Goal: Information Seeking & Learning: Learn about a topic

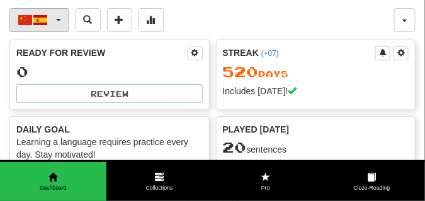
click at [57, 20] on span "button" at bounding box center [58, 20] width 5 height 3
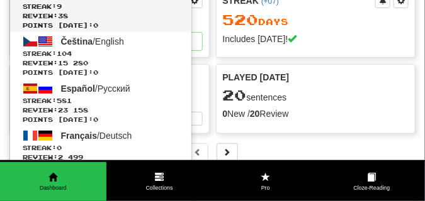
scroll to position [63, 0]
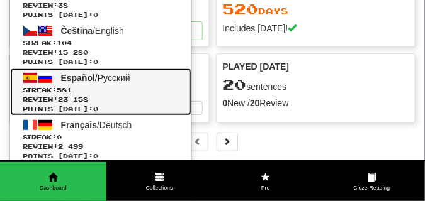
click at [71, 105] on span "Points today: 0" at bounding box center [101, 108] width 156 height 9
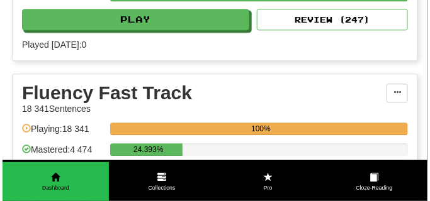
scroll to position [567, 0]
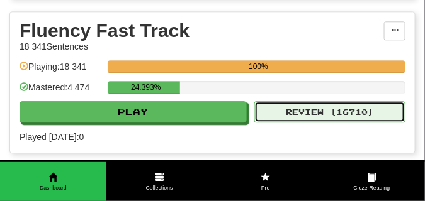
click at [308, 112] on button "Review ( 16710 )" at bounding box center [329, 111] width 151 height 21
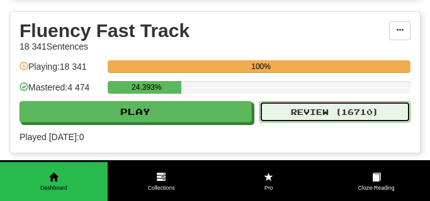
select select "**"
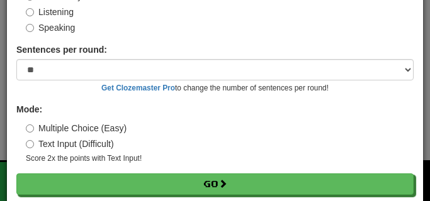
scroll to position [117, 0]
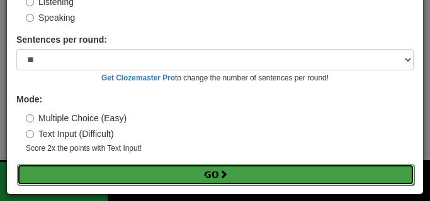
click at [61, 171] on button "Go" at bounding box center [215, 174] width 397 height 21
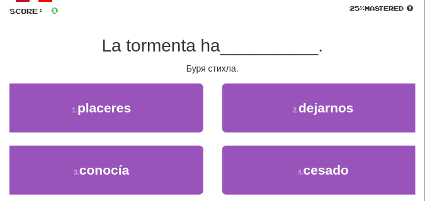
scroll to position [94, 0]
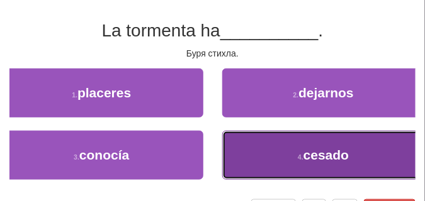
click at [244, 162] on button "4 . cesado" at bounding box center [323, 155] width 203 height 49
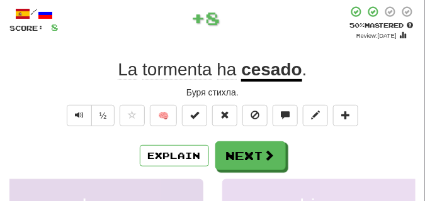
scroll to position [63, 0]
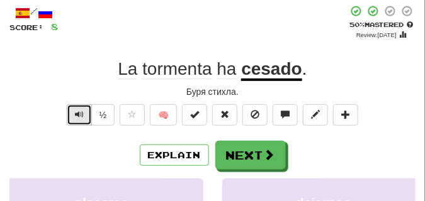
click at [81, 111] on span "Text-to-speech controls" at bounding box center [79, 114] width 9 height 9
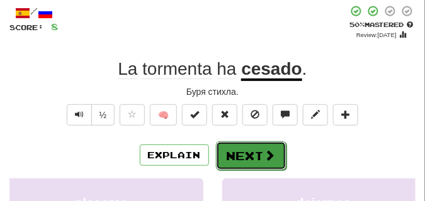
click at [231, 146] on button "Next" at bounding box center [251, 156] width 71 height 29
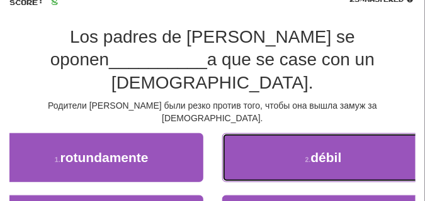
scroll to position [126, 0]
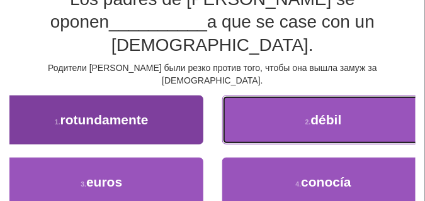
drag, startPoint x: 231, startPoint y: 146, endPoint x: 181, endPoint y: 95, distance: 71.2
click at [181, 96] on div "1 . rotundamente 2 . débil" at bounding box center [213, 127] width 444 height 62
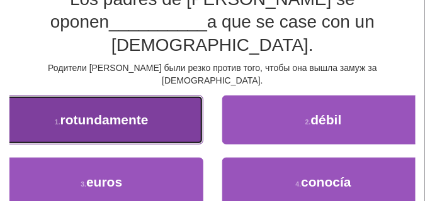
click at [181, 96] on button "1 . rotundamente" at bounding box center [101, 120] width 203 height 49
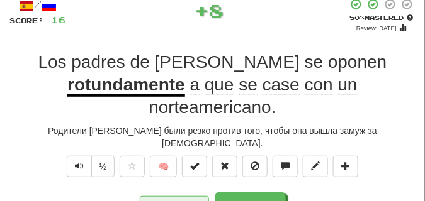
scroll to position [69, 0]
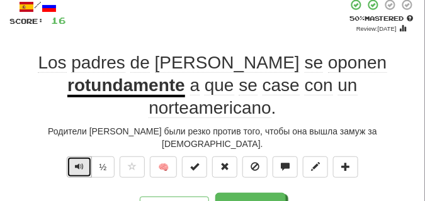
click at [76, 162] on span "Text-to-speech controls" at bounding box center [79, 166] width 9 height 9
click at [77, 162] on span "Text-to-speech controls" at bounding box center [79, 166] width 9 height 9
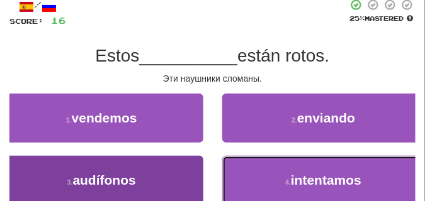
drag, startPoint x: 240, startPoint y: 161, endPoint x: 124, endPoint y: 174, distance: 117.2
click at [124, 174] on div "3 . audífonos 4 . intentamos" at bounding box center [213, 187] width 444 height 62
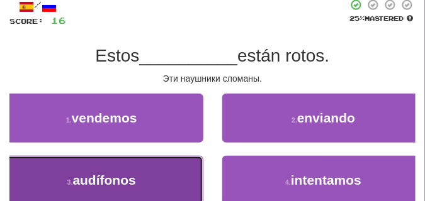
click at [124, 174] on span "audífonos" at bounding box center [103, 180] width 63 height 14
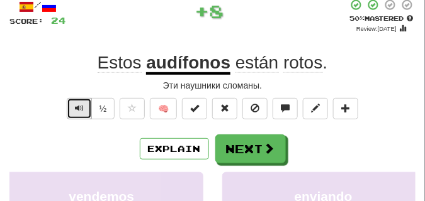
click at [77, 108] on span "Text-to-speech controls" at bounding box center [79, 108] width 9 height 9
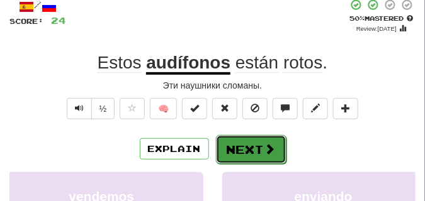
click at [246, 142] on button "Next" at bounding box center [251, 149] width 71 height 29
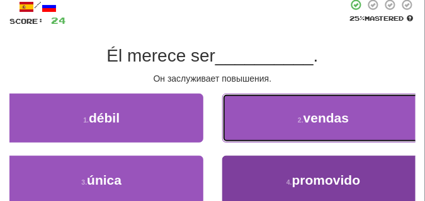
drag, startPoint x: 246, startPoint y: 142, endPoint x: 291, endPoint y: 162, distance: 49.9
click at [292, 163] on div "1 . débil 2 . vendas 3 . única 4 . promovido" at bounding box center [212, 156] width 425 height 125
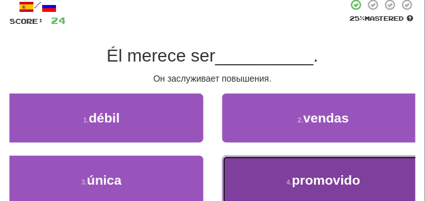
click at [291, 162] on button "4 . promovido" at bounding box center [323, 180] width 203 height 49
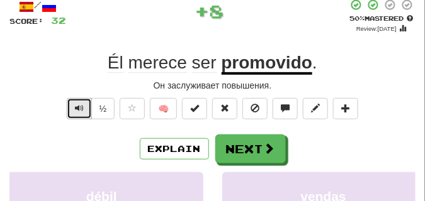
click at [76, 108] on span "Text-to-speech controls" at bounding box center [79, 108] width 9 height 9
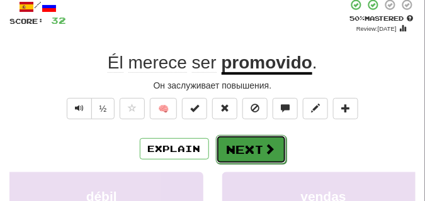
click at [268, 144] on span at bounding box center [269, 149] width 11 height 11
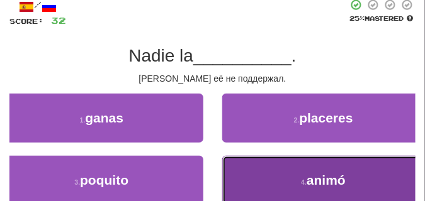
click at [254, 164] on button "4 . animó" at bounding box center [323, 180] width 203 height 49
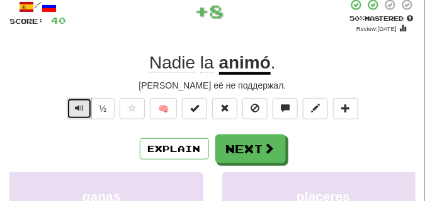
click at [80, 105] on span "Text-to-speech controls" at bounding box center [79, 108] width 9 height 9
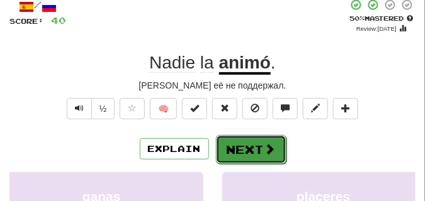
click at [235, 147] on button "Next" at bounding box center [251, 149] width 71 height 29
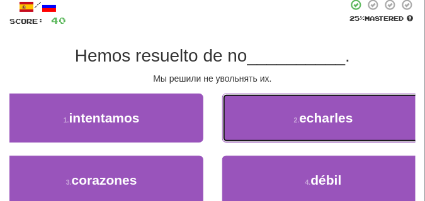
click at [284, 130] on button "2 . echarles" at bounding box center [323, 118] width 203 height 49
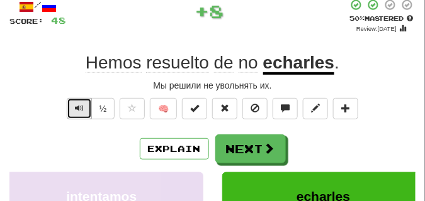
click at [76, 107] on span "Text-to-speech controls" at bounding box center [79, 108] width 9 height 9
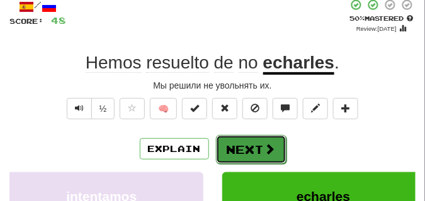
click at [272, 138] on button "Next" at bounding box center [251, 149] width 71 height 29
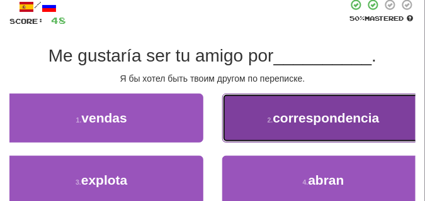
click at [273, 103] on button "2 . correspondencia" at bounding box center [323, 118] width 203 height 49
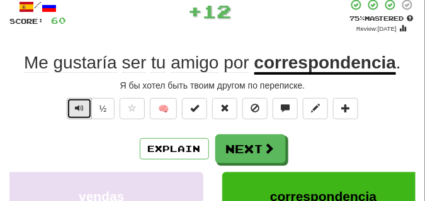
click at [79, 108] on span "Text-to-speech controls" at bounding box center [79, 108] width 9 height 9
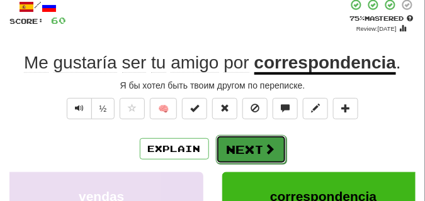
click at [262, 140] on button "Next" at bounding box center [251, 149] width 71 height 29
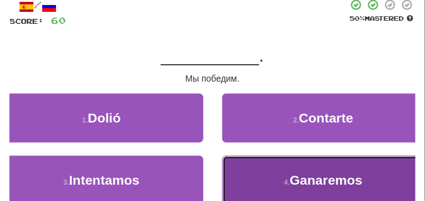
click at [283, 172] on button "4 . Ganaremos" at bounding box center [323, 180] width 203 height 49
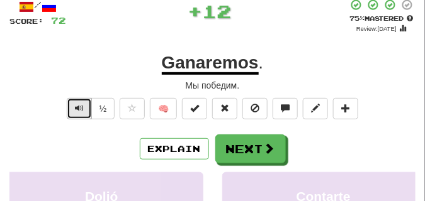
click at [86, 104] on button "Text-to-speech controls" at bounding box center [79, 108] width 25 height 21
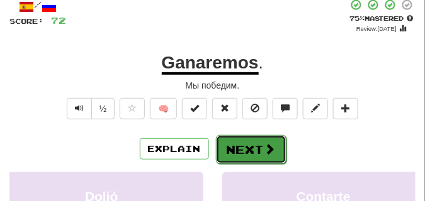
click at [263, 139] on button "Next" at bounding box center [251, 149] width 71 height 29
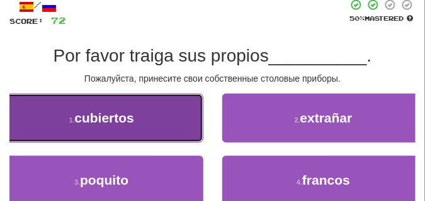
click at [140, 126] on button "1 . cubiertos" at bounding box center [101, 118] width 203 height 49
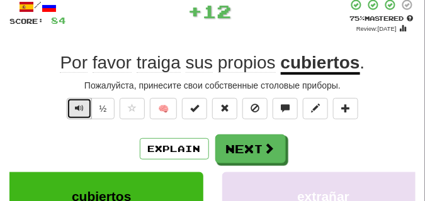
click at [75, 104] on span "Text-to-speech controls" at bounding box center [79, 108] width 9 height 9
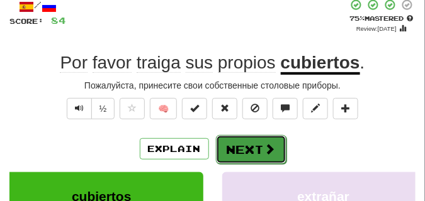
click at [252, 140] on button "Next" at bounding box center [251, 149] width 71 height 29
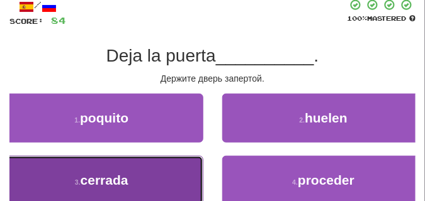
click at [179, 168] on button "3 . cerrada" at bounding box center [101, 180] width 203 height 49
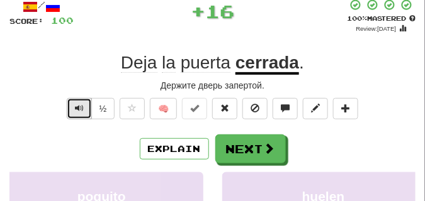
click at [86, 105] on button "Text-to-speech controls" at bounding box center [79, 108] width 25 height 21
click at [82, 104] on span "Text-to-speech controls" at bounding box center [79, 108] width 9 height 9
click at [83, 104] on button "Text-to-speech controls" at bounding box center [79, 108] width 25 height 21
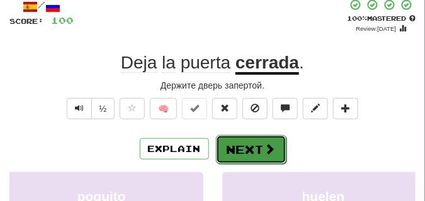
click at [244, 138] on button "Next" at bounding box center [251, 149] width 71 height 29
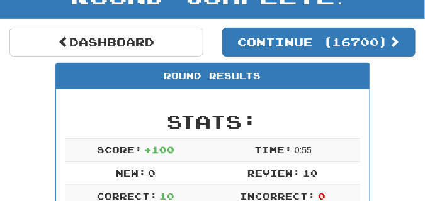
scroll to position [30, 0]
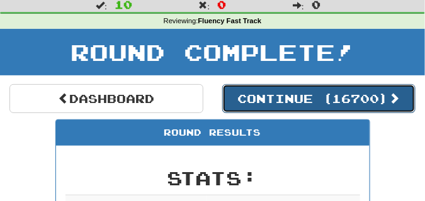
click at [269, 102] on button "Continue ( 16700 )" at bounding box center [319, 98] width 194 height 29
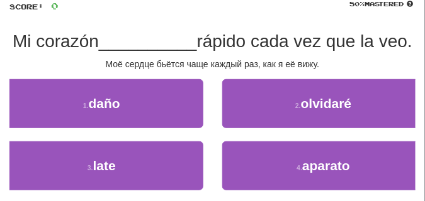
scroll to position [125, 0]
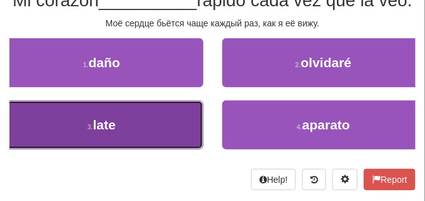
click at [154, 127] on button "3 . late" at bounding box center [101, 125] width 203 height 49
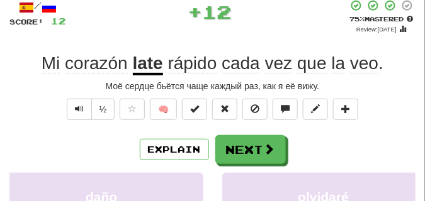
scroll to position [68, 0]
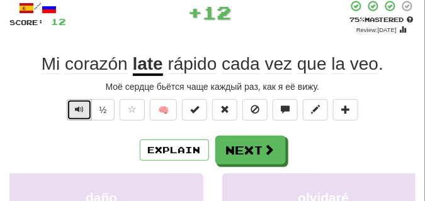
click at [80, 107] on span "Text-to-speech controls" at bounding box center [79, 109] width 9 height 9
click at [80, 111] on span "Text-to-speech controls" at bounding box center [79, 109] width 9 height 9
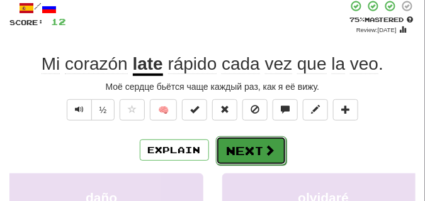
click at [241, 145] on button "Next" at bounding box center [251, 151] width 71 height 29
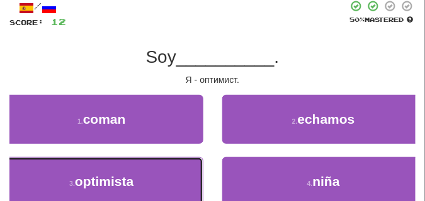
drag, startPoint x: 67, startPoint y: 176, endPoint x: 71, endPoint y: 133, distance: 43.7
click at [67, 174] on button "3 . optimista" at bounding box center [101, 181] width 203 height 49
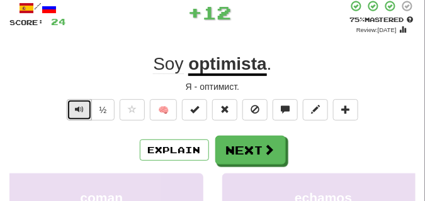
click at [77, 101] on button "Text-to-speech controls" at bounding box center [79, 109] width 25 height 21
click at [80, 105] on button "Text-to-speech controls" at bounding box center [79, 109] width 25 height 21
click at [79, 101] on button "Text-to-speech controls" at bounding box center [79, 109] width 25 height 21
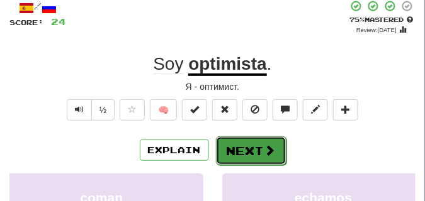
click at [235, 142] on button "Next" at bounding box center [251, 151] width 71 height 29
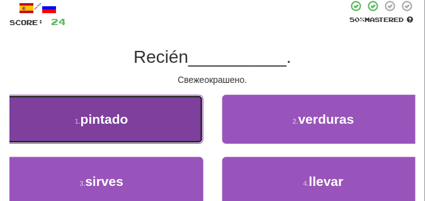
click at [105, 117] on span "pintado" at bounding box center [105, 119] width 48 height 14
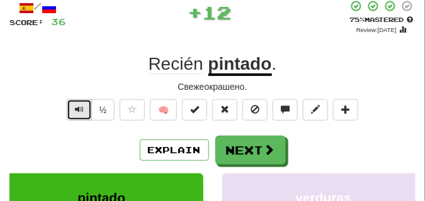
click at [81, 103] on button "Text-to-speech controls" at bounding box center [79, 109] width 25 height 21
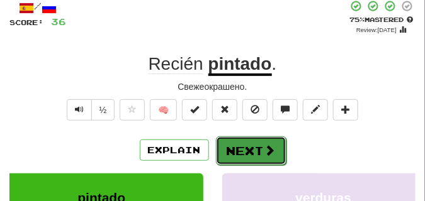
click at [227, 140] on button "Next" at bounding box center [251, 151] width 71 height 29
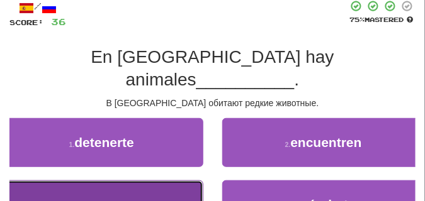
click at [130, 181] on button "3 . raros" at bounding box center [101, 205] width 203 height 49
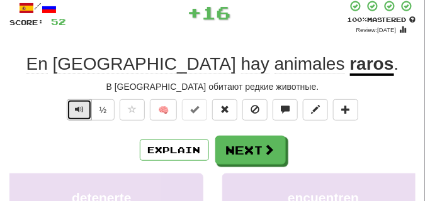
click at [75, 105] on span "Text-to-speech controls" at bounding box center [79, 109] width 9 height 9
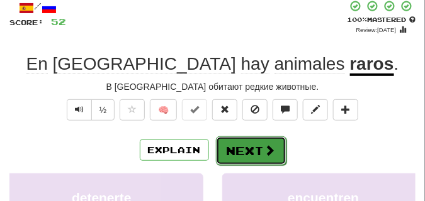
click at [238, 144] on button "Next" at bounding box center [251, 151] width 71 height 29
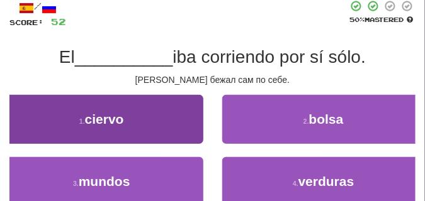
drag, startPoint x: 203, startPoint y: 128, endPoint x: 182, endPoint y: 130, distance: 21.4
click at [182, 130] on div "1 . ciervo" at bounding box center [102, 126] width 222 height 62
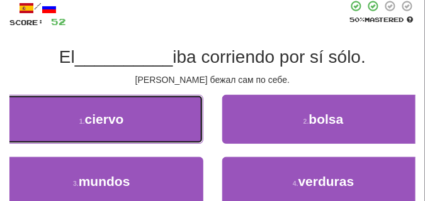
click at [181, 130] on button "1 . ciervo" at bounding box center [101, 119] width 203 height 49
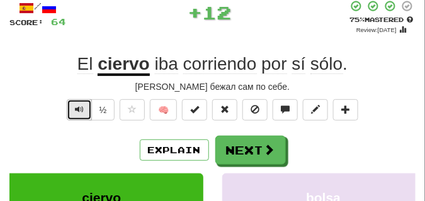
click at [76, 106] on span "Text-to-speech controls" at bounding box center [79, 109] width 9 height 9
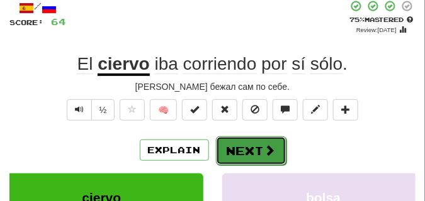
click at [240, 141] on button "Next" at bounding box center [251, 151] width 71 height 29
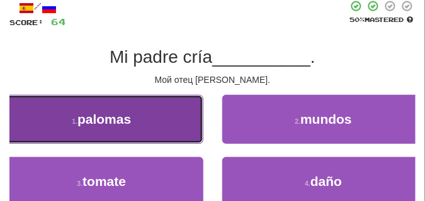
click at [71, 113] on button "1 . palomas" at bounding box center [101, 119] width 203 height 49
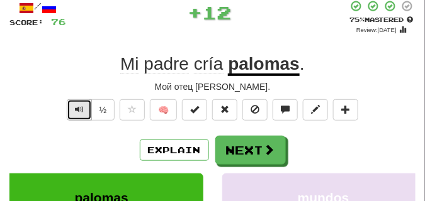
click at [81, 107] on span "Text-to-speech controls" at bounding box center [79, 109] width 9 height 9
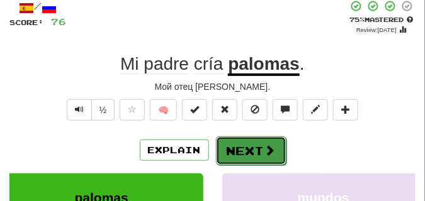
click at [247, 142] on button "Next" at bounding box center [251, 151] width 71 height 29
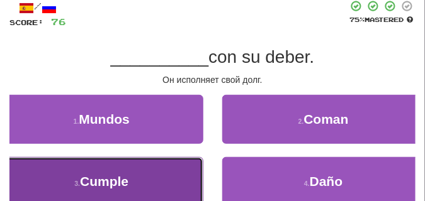
click at [122, 162] on button "3 . Cumple" at bounding box center [101, 181] width 203 height 49
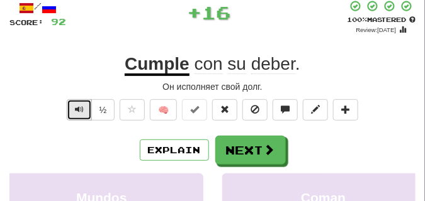
click at [75, 103] on button "Text-to-speech controls" at bounding box center [79, 109] width 25 height 21
click at [76, 104] on button "Text-to-speech controls" at bounding box center [79, 109] width 25 height 21
click at [76, 105] on span "Text-to-speech controls" at bounding box center [79, 109] width 9 height 9
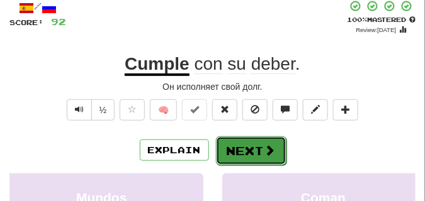
click at [248, 140] on button "Next" at bounding box center [251, 151] width 71 height 29
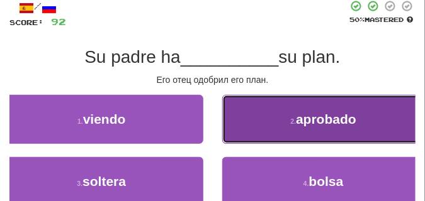
click at [256, 121] on button "2 . aprobado" at bounding box center [323, 119] width 203 height 49
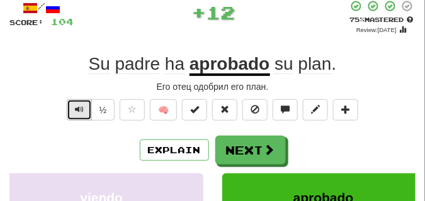
click at [79, 108] on span "Text-to-speech controls" at bounding box center [79, 109] width 9 height 9
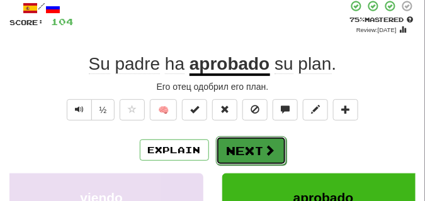
click at [249, 138] on button "Next" at bounding box center [251, 151] width 71 height 29
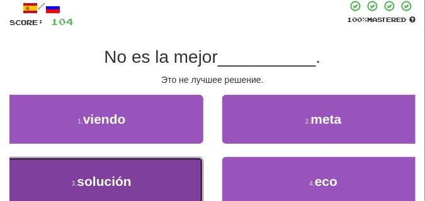
click at [127, 163] on button "3 . solución" at bounding box center [101, 181] width 203 height 49
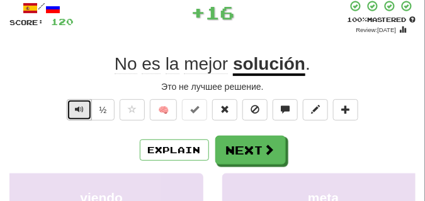
click at [82, 108] on span "Text-to-speech controls" at bounding box center [79, 109] width 9 height 9
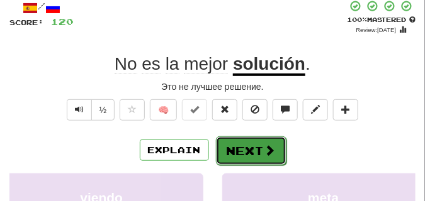
click at [234, 140] on button "Next" at bounding box center [251, 151] width 71 height 29
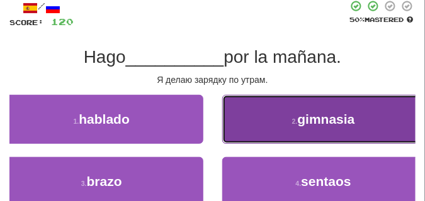
click at [233, 128] on button "2 . gimnasia" at bounding box center [323, 119] width 203 height 49
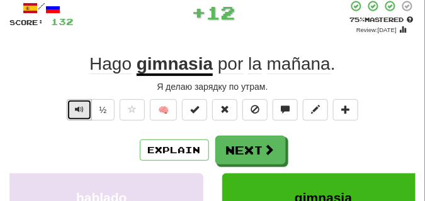
click at [83, 104] on button "Text-to-speech controls" at bounding box center [79, 109] width 25 height 21
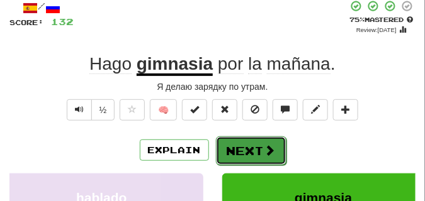
click at [246, 143] on button "Next" at bounding box center [251, 151] width 71 height 29
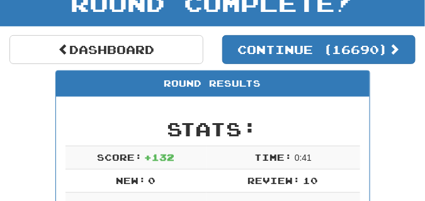
scroll to position [29, 0]
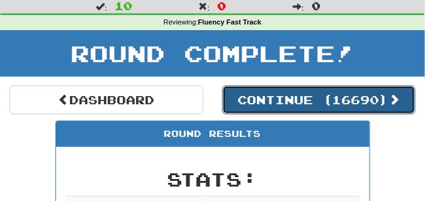
click at [282, 98] on button "Continue ( 16690 )" at bounding box center [319, 100] width 194 height 29
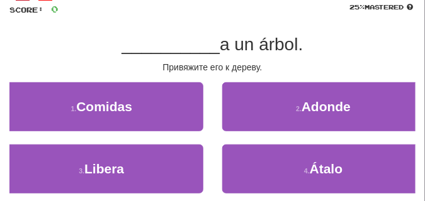
scroll to position [92, 0]
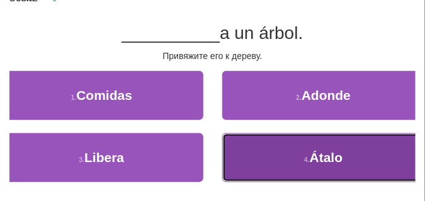
click at [277, 147] on button "4 . Átalo" at bounding box center [323, 157] width 203 height 49
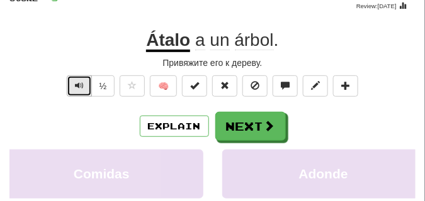
click at [77, 85] on span "Text-to-speech controls" at bounding box center [79, 85] width 9 height 9
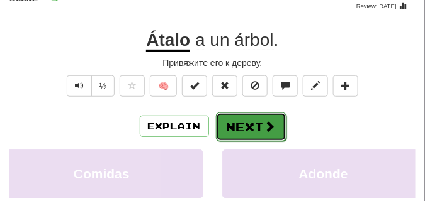
click at [236, 123] on button "Next" at bounding box center [251, 127] width 71 height 29
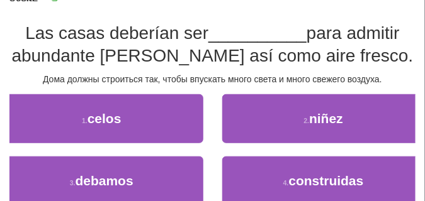
click at [127, 72] on div "/ Score: 8 25 % Mastered Las casas deberían ser __________ para admitir abundan…" at bounding box center [212, 111] width 406 height 270
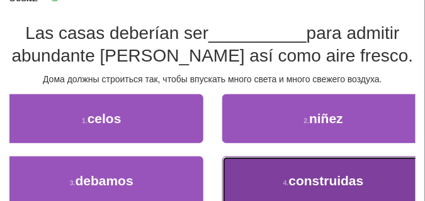
click at [259, 164] on button "4 . construidas" at bounding box center [323, 181] width 203 height 49
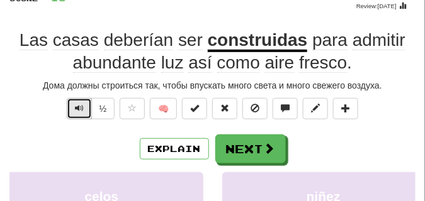
click at [79, 104] on span "Text-to-speech controls" at bounding box center [79, 108] width 9 height 9
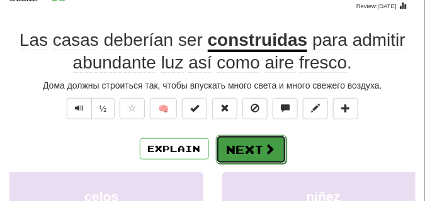
click at [256, 141] on button "Next" at bounding box center [251, 149] width 71 height 29
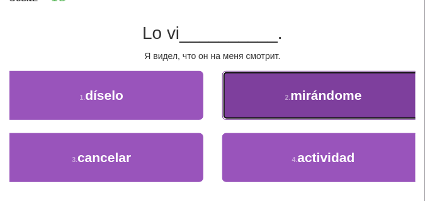
click at [243, 99] on button "2 . mirándome" at bounding box center [323, 95] width 203 height 49
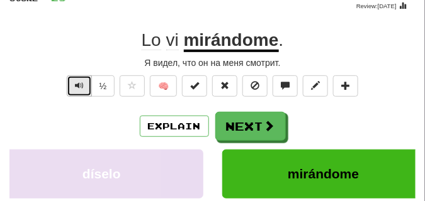
click at [79, 88] on span "Text-to-speech controls" at bounding box center [79, 85] width 9 height 9
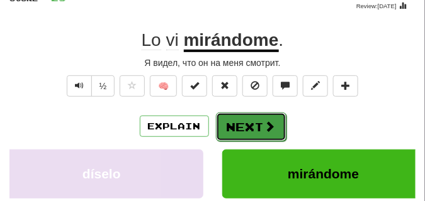
click at [249, 119] on button "Next" at bounding box center [251, 127] width 71 height 29
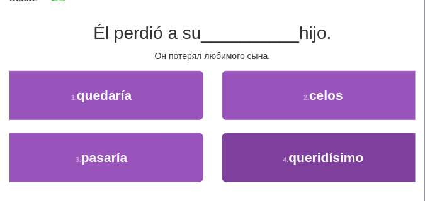
drag, startPoint x: 101, startPoint y: 71, endPoint x: 257, endPoint y: 159, distance: 179.8
click at [257, 159] on div "/ Score: 28 25 % Mastered Él perdió a su __________ hijo. Он потерял любимого с…" at bounding box center [212, 99] width 406 height 247
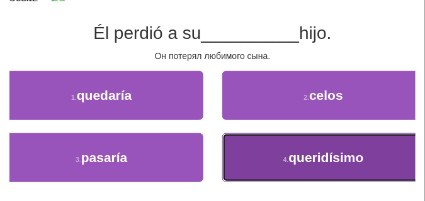
click at [257, 158] on button "4 . queridísimo" at bounding box center [323, 157] width 203 height 49
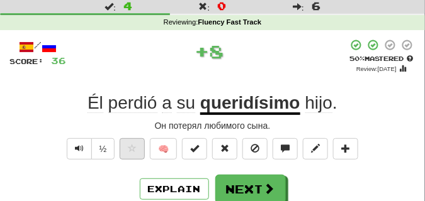
scroll to position [60, 0]
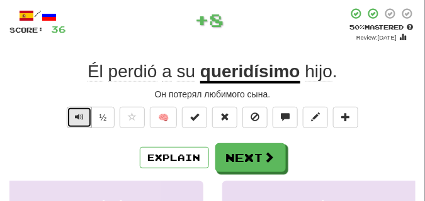
click at [72, 118] on button "Text-to-speech controls" at bounding box center [79, 117] width 25 height 21
click at [81, 113] on span "Text-to-speech controls" at bounding box center [79, 117] width 9 height 9
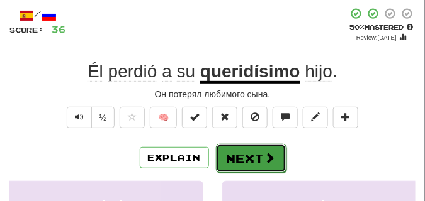
click at [252, 147] on button "Next" at bounding box center [251, 158] width 71 height 29
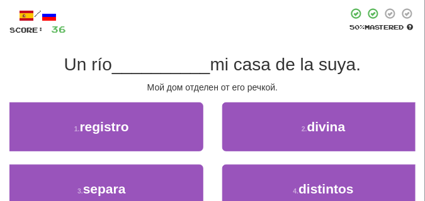
scroll to position [92, 0]
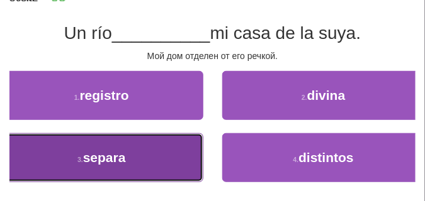
click at [107, 155] on span "separa" at bounding box center [104, 157] width 43 height 14
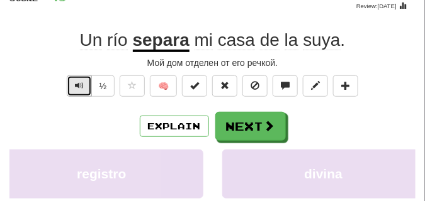
click at [76, 84] on span "Text-to-speech controls" at bounding box center [79, 85] width 9 height 9
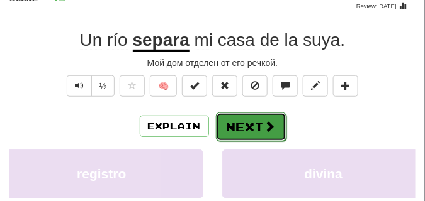
click at [251, 119] on button "Next" at bounding box center [251, 127] width 71 height 29
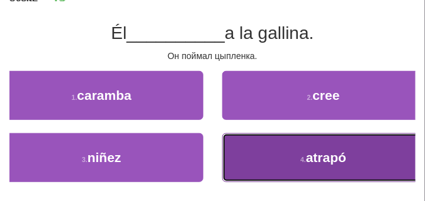
click at [277, 139] on button "4 . atrapó" at bounding box center [323, 157] width 203 height 49
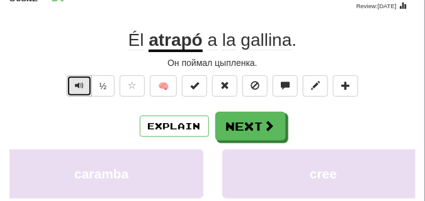
click at [84, 85] on button "Text-to-speech controls" at bounding box center [79, 86] width 25 height 21
click at [80, 84] on span "Text-to-speech controls" at bounding box center [79, 85] width 9 height 9
click at [79, 83] on span "Text-to-speech controls" at bounding box center [79, 85] width 9 height 9
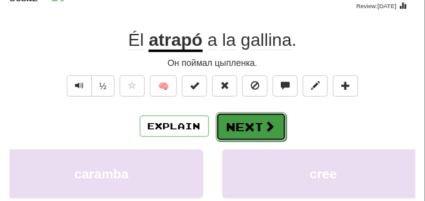
click at [236, 121] on button "Next" at bounding box center [251, 127] width 71 height 29
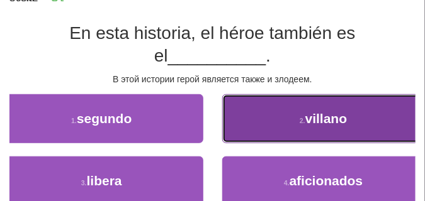
click at [255, 103] on button "2 . villano" at bounding box center [323, 118] width 203 height 49
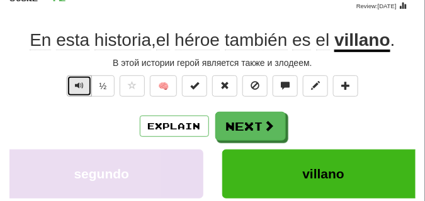
click at [82, 88] on span "Text-to-speech controls" at bounding box center [79, 85] width 9 height 9
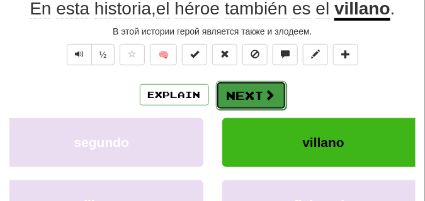
click at [237, 93] on button "Next" at bounding box center [251, 95] width 71 height 29
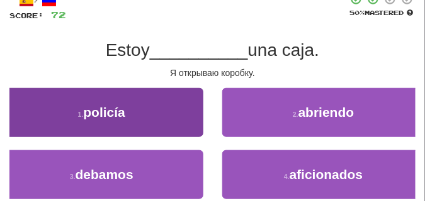
scroll to position [86, 0]
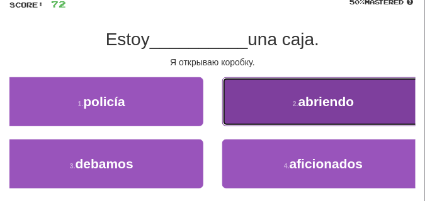
click at [271, 92] on button "2 . abriendo" at bounding box center [323, 101] width 203 height 49
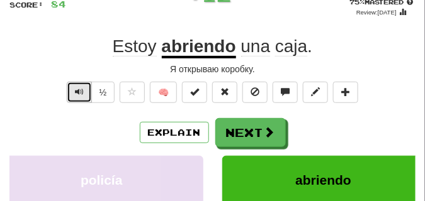
click at [78, 91] on span "Text-to-speech controls" at bounding box center [79, 92] width 9 height 9
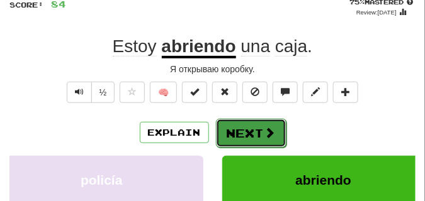
click at [254, 123] on button "Next" at bounding box center [251, 133] width 71 height 29
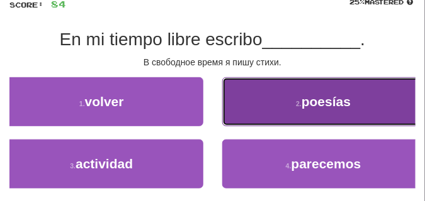
click at [313, 118] on button "2 . poesías" at bounding box center [323, 101] width 203 height 49
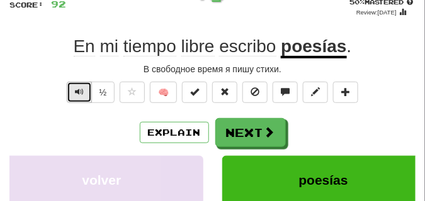
click at [77, 91] on span "Text-to-speech controls" at bounding box center [79, 92] width 9 height 9
click at [78, 91] on span "Text-to-speech controls" at bounding box center [79, 92] width 9 height 9
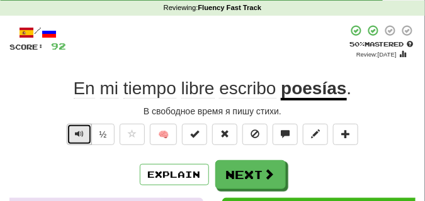
scroll to position [54, 0]
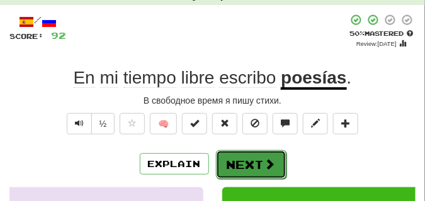
click at [280, 158] on button "Next" at bounding box center [251, 164] width 71 height 29
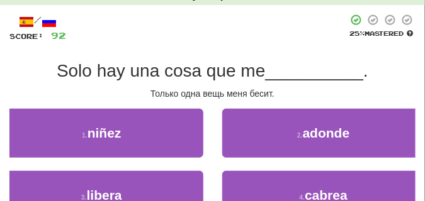
scroll to position [86, 0]
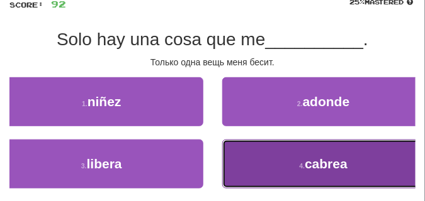
click at [274, 156] on button "4 . cabrea" at bounding box center [323, 164] width 203 height 49
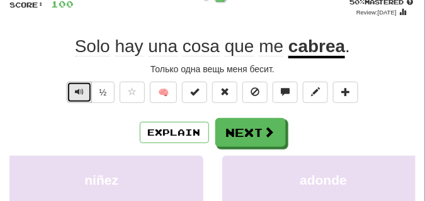
click at [77, 89] on span "Text-to-speech controls" at bounding box center [79, 92] width 9 height 9
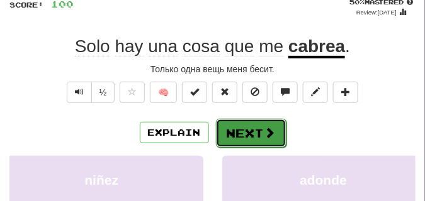
click at [247, 123] on button "Next" at bounding box center [251, 133] width 71 height 29
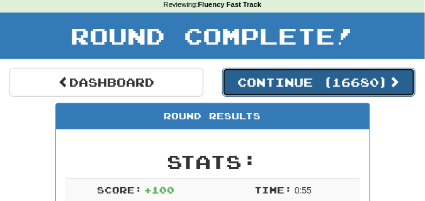
click at [239, 92] on button "Continue ( 16680 )" at bounding box center [319, 82] width 194 height 29
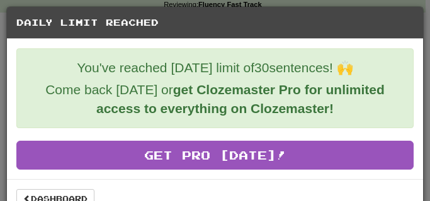
scroll to position [23, 0]
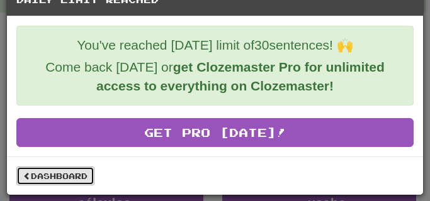
click at [76, 172] on link "Dashboard" at bounding box center [55, 176] width 78 height 19
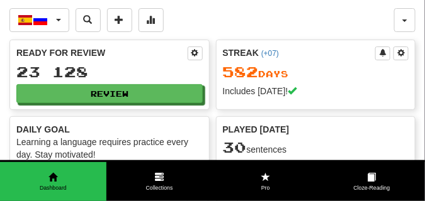
click at [226, 21] on div "Español / Русский 한국어 / English Streak: 9 Review: 38 Points [DATE]: 0 Čeština /…" at bounding box center [201, 20] width 385 height 24
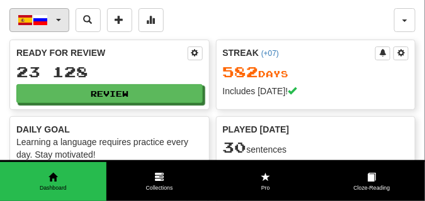
click at [61, 20] on button "Español / Русский" at bounding box center [39, 20] width 60 height 24
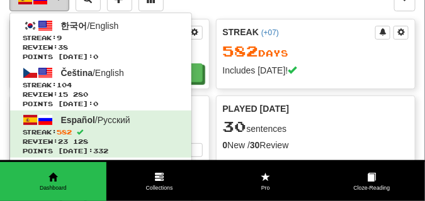
scroll to position [31, 0]
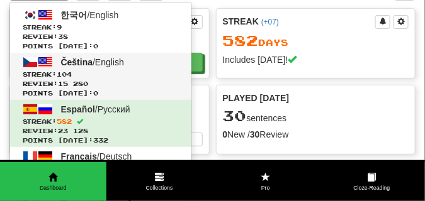
drag, startPoint x: 61, startPoint y: 20, endPoint x: 69, endPoint y: 71, distance: 52.2
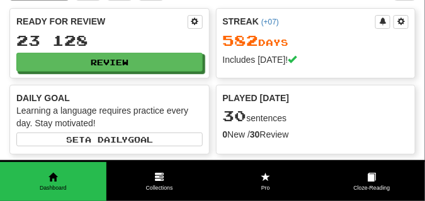
scroll to position [0, 0]
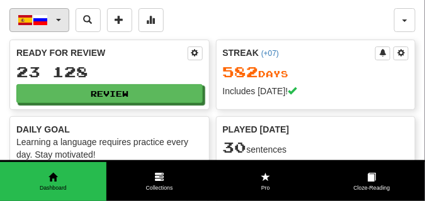
click at [61, 20] on button "Español / Русский" at bounding box center [39, 20] width 60 height 24
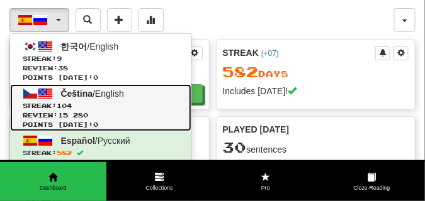
click at [77, 96] on span "Čeština" at bounding box center [77, 94] width 32 height 10
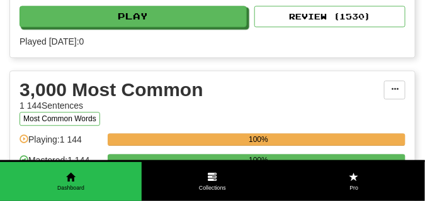
scroll to position [409, 0]
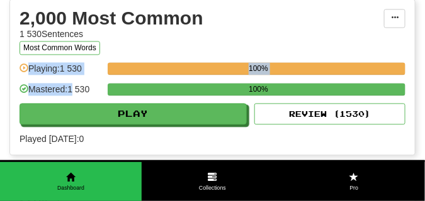
drag, startPoint x: 77, startPoint y: 94, endPoint x: 106, endPoint y: 42, distance: 59.4
click at [106, 42] on div "2,000 Most Common 1 530 Sentences Most Common Words Manage Sentences Unpin from…" at bounding box center [212, 77] width 405 height 155
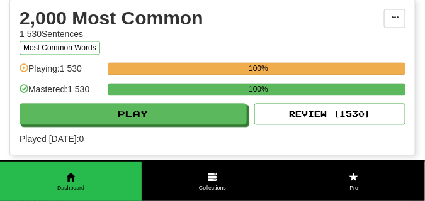
click at [129, 47] on div "Most Common Words" at bounding box center [202, 48] width 364 height 14
click at [268, 34] on div "1 530 Sentences" at bounding box center [202, 34] width 364 height 13
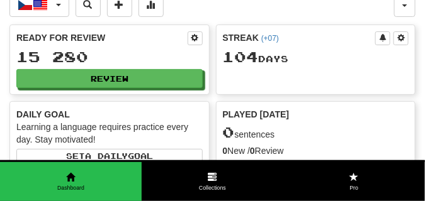
scroll to position [0, 0]
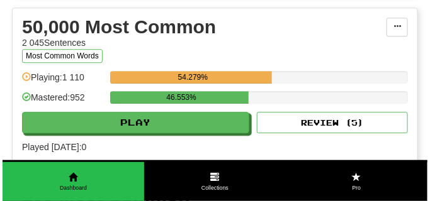
scroll to position [1416, 0]
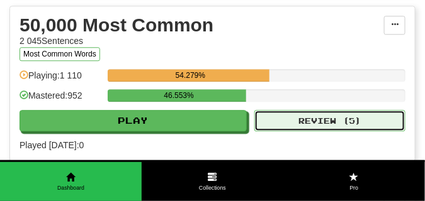
click at [293, 119] on button "Review ( 5 )" at bounding box center [329, 120] width 151 height 21
select select "**"
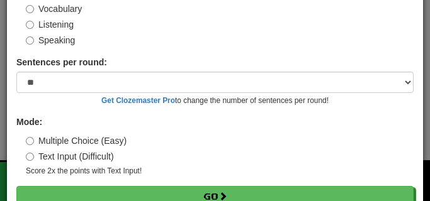
scroll to position [117, 0]
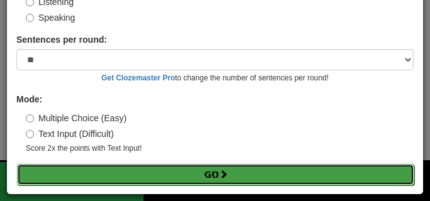
click at [178, 174] on button "Go" at bounding box center [215, 174] width 397 height 21
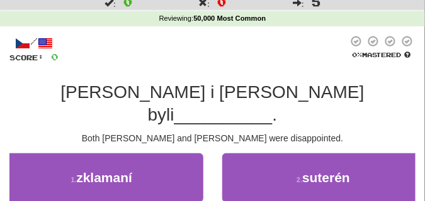
scroll to position [63, 0]
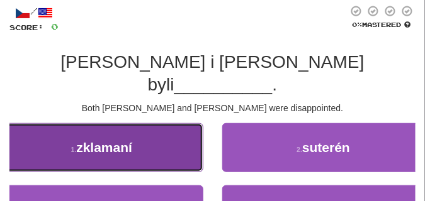
click at [158, 124] on button "1 . zklamaní" at bounding box center [101, 147] width 203 height 49
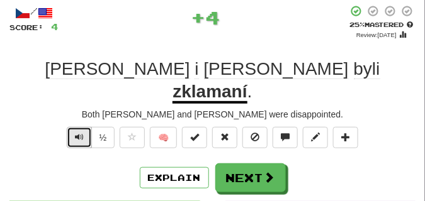
click at [76, 133] on span "Text-to-speech controls" at bounding box center [79, 137] width 9 height 9
click at [77, 133] on span "Text-to-speech controls" at bounding box center [79, 137] width 9 height 9
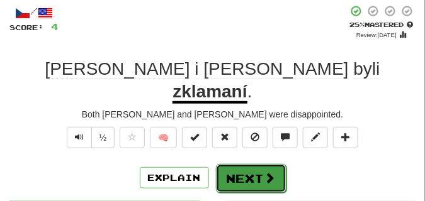
click at [249, 164] on button "Next" at bounding box center [251, 178] width 71 height 29
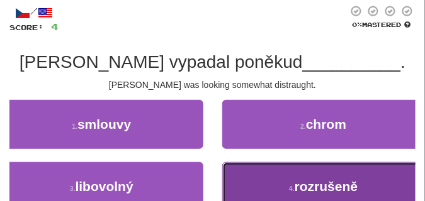
click at [241, 185] on button "4 . rozrušeně" at bounding box center [323, 186] width 203 height 49
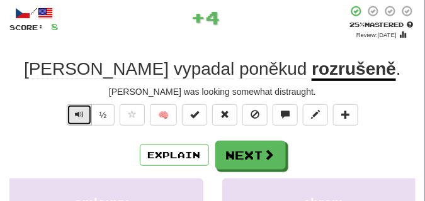
click at [81, 115] on span "Text-to-speech controls" at bounding box center [79, 114] width 9 height 9
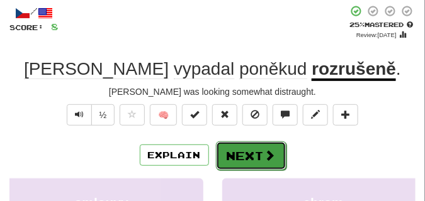
click at [255, 149] on button "Next" at bounding box center [251, 156] width 71 height 29
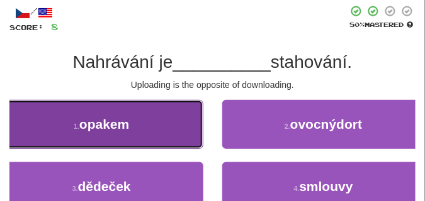
click at [156, 128] on button "1 . opakem" at bounding box center [101, 124] width 203 height 49
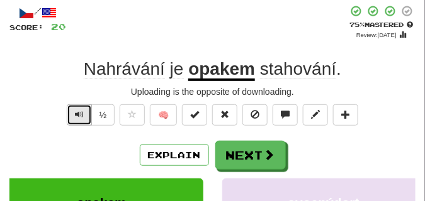
click at [75, 112] on span "Text-to-speech controls" at bounding box center [79, 114] width 9 height 9
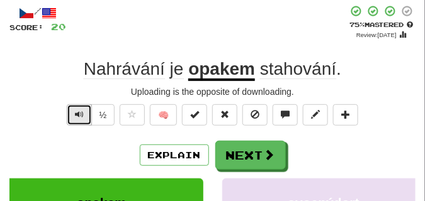
click at [75, 112] on span "Text-to-speech controls" at bounding box center [79, 114] width 9 height 9
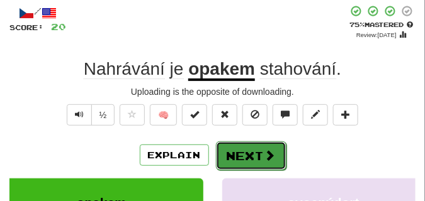
click at [244, 147] on button "Next" at bounding box center [251, 156] width 71 height 29
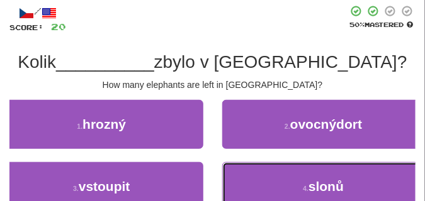
click at [294, 176] on button "4 . slonů" at bounding box center [323, 186] width 203 height 49
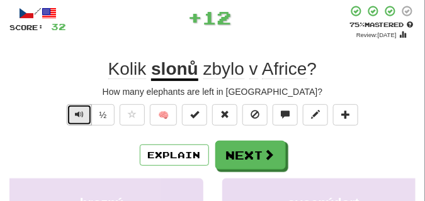
click at [80, 113] on span "Text-to-speech controls" at bounding box center [79, 114] width 9 height 9
click at [79, 113] on span "Text-to-speech controls" at bounding box center [79, 114] width 9 height 9
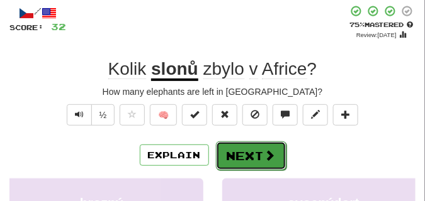
click at [235, 146] on button "Next" at bounding box center [251, 156] width 71 height 29
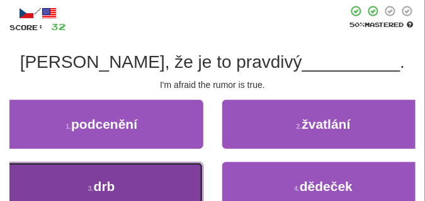
click at [68, 177] on button "3 . drb" at bounding box center [101, 186] width 203 height 49
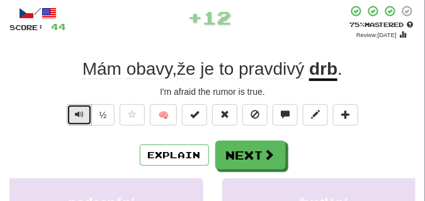
click at [79, 112] on span "Text-to-speech controls" at bounding box center [79, 114] width 9 height 9
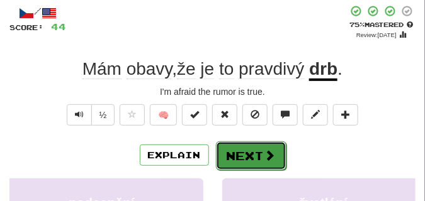
click at [230, 145] on button "Next" at bounding box center [251, 156] width 71 height 29
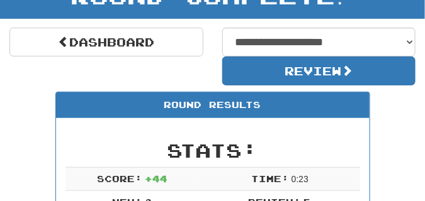
scroll to position [87, 0]
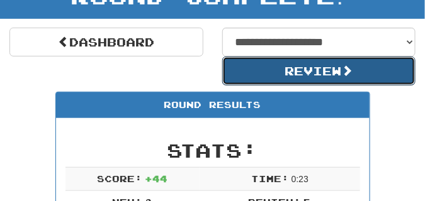
drag, startPoint x: 285, startPoint y: 69, endPoint x: 162, endPoint y: 79, distance: 123.2
click at [162, 79] on div "**********" at bounding box center [212, 57] width 425 height 58
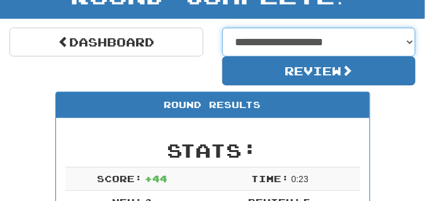
click at [411, 41] on select "**********" at bounding box center [319, 42] width 194 height 29
select select "**********"
click at [222, 28] on select "**********" at bounding box center [319, 42] width 194 height 29
select select "**********"
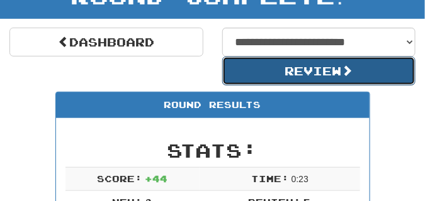
click at [250, 80] on button "Review" at bounding box center [319, 71] width 194 height 29
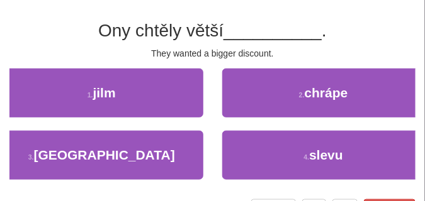
scroll to position [63, 0]
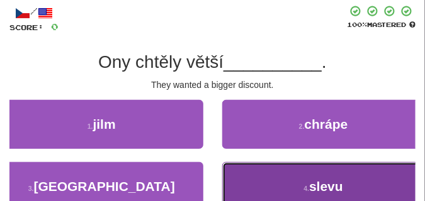
click at [278, 172] on button "4 . slevu" at bounding box center [323, 186] width 203 height 49
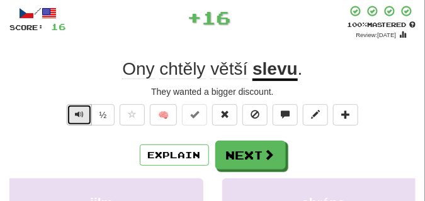
click at [76, 111] on span "Text-to-speech controls" at bounding box center [79, 114] width 9 height 9
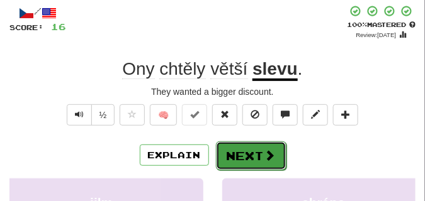
click at [255, 155] on button "Next" at bounding box center [251, 156] width 71 height 29
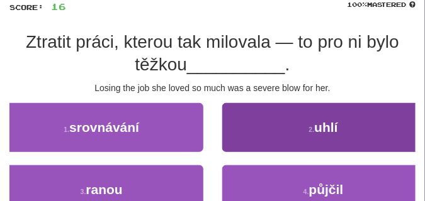
scroll to position [94, 0]
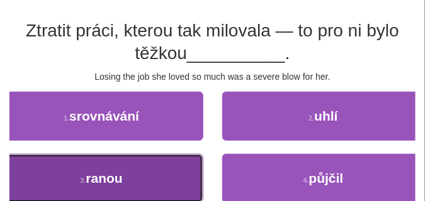
click at [146, 181] on button "3 . ranou" at bounding box center [101, 178] width 203 height 49
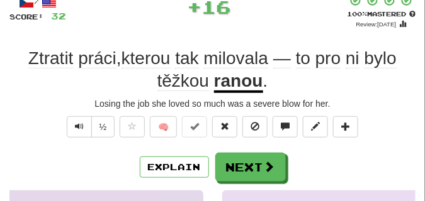
scroll to position [63, 0]
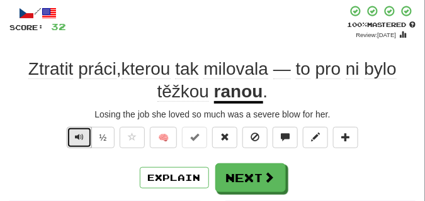
click at [79, 139] on span "Text-to-speech controls" at bounding box center [79, 137] width 9 height 9
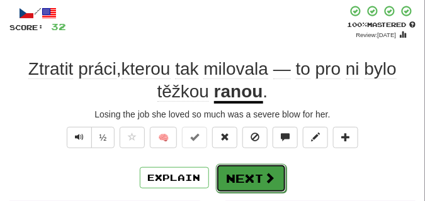
click at [257, 170] on button "Next" at bounding box center [251, 178] width 71 height 29
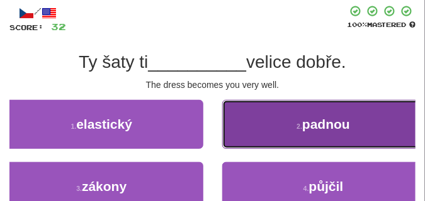
click at [226, 125] on button "2 . padnou" at bounding box center [323, 124] width 203 height 49
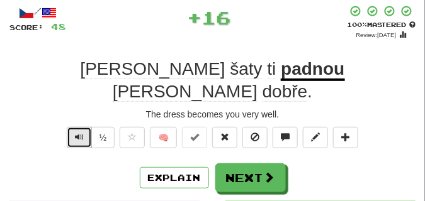
click at [71, 127] on button "Text-to-speech controls" at bounding box center [79, 137] width 25 height 21
click at [82, 133] on span "Text-to-speech controls" at bounding box center [79, 137] width 9 height 9
click at [81, 133] on span "Text-to-speech controls" at bounding box center [79, 137] width 9 height 9
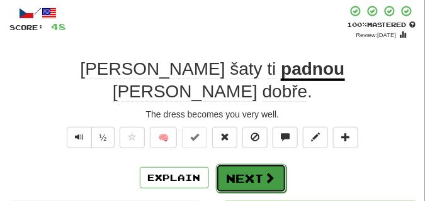
click at [232, 164] on button "Next" at bounding box center [251, 178] width 71 height 29
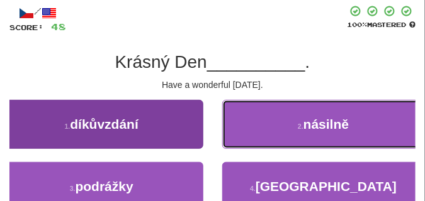
drag, startPoint x: 232, startPoint y: 149, endPoint x: 86, endPoint y: 142, distance: 145.6
click at [88, 144] on div "1 . díkůvzdání 2 . násilně" at bounding box center [213, 131] width 444 height 62
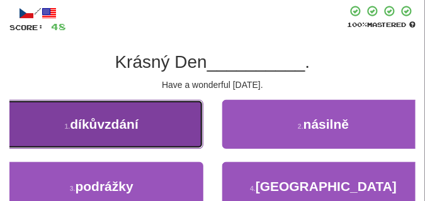
click at [86, 141] on button "1 . díkůvzdání" at bounding box center [101, 124] width 203 height 49
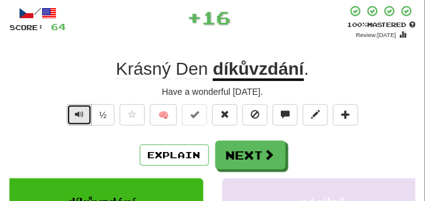
click at [76, 111] on span "Text-to-speech controls" at bounding box center [79, 114] width 9 height 9
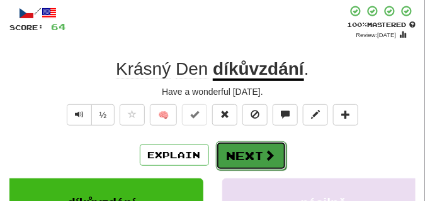
click at [266, 147] on button "Next" at bounding box center [251, 156] width 71 height 29
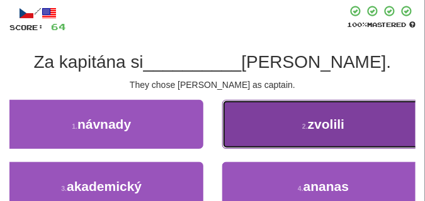
click at [261, 135] on button "2 . zvolili" at bounding box center [323, 124] width 203 height 49
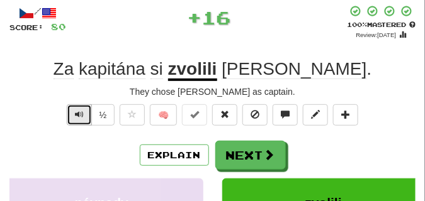
click at [79, 114] on span "Text-to-speech controls" at bounding box center [79, 114] width 9 height 9
click at [79, 115] on span "Text-to-speech controls" at bounding box center [79, 114] width 9 height 9
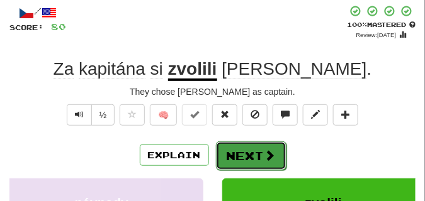
click at [263, 145] on button "Next" at bounding box center [251, 156] width 71 height 29
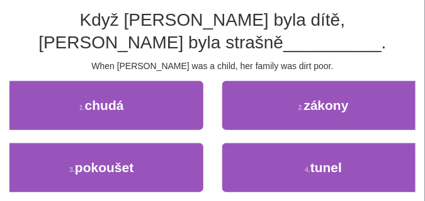
scroll to position [126, 0]
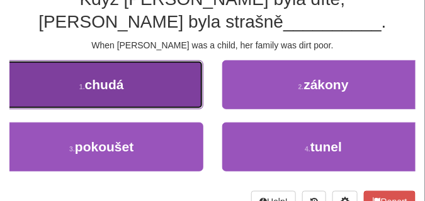
click at [154, 93] on button "1 . chudá" at bounding box center [101, 84] width 203 height 49
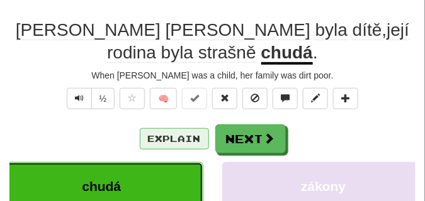
scroll to position [69, 0]
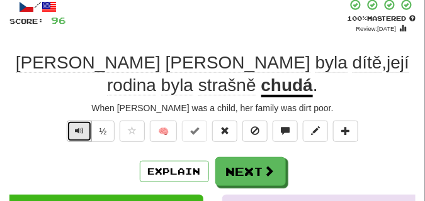
click at [77, 127] on span "Text-to-speech controls" at bounding box center [79, 131] width 9 height 9
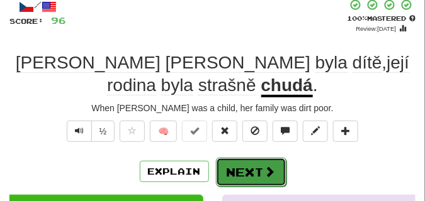
click at [252, 158] on button "Next" at bounding box center [251, 172] width 71 height 29
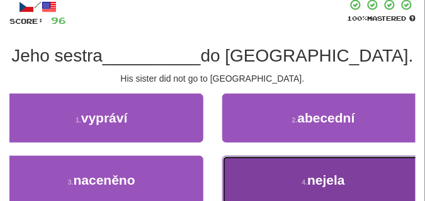
click at [280, 171] on button "4 . nejela" at bounding box center [323, 180] width 203 height 49
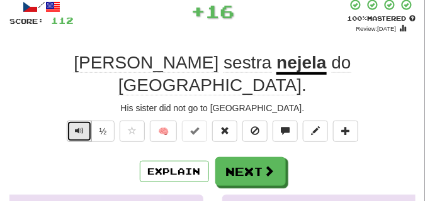
click at [76, 127] on span "Text-to-speech controls" at bounding box center [79, 131] width 9 height 9
click at [77, 127] on span "Text-to-speech controls" at bounding box center [79, 131] width 9 height 9
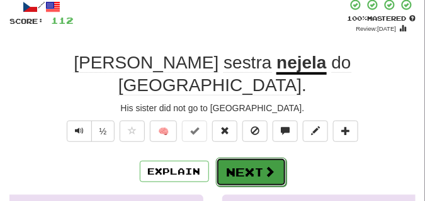
click at [242, 158] on button "Next" at bounding box center [251, 172] width 71 height 29
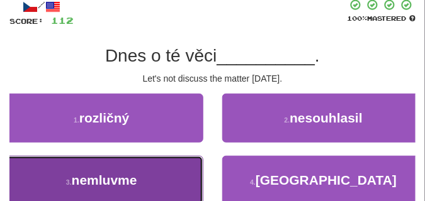
click at [153, 161] on button "3 . nemluvme" at bounding box center [101, 180] width 203 height 49
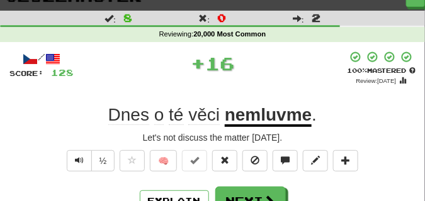
scroll to position [31, 0]
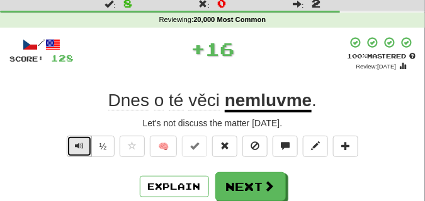
click at [72, 142] on button "Text-to-speech controls" at bounding box center [79, 146] width 25 height 21
click at [77, 142] on span "Text-to-speech controls" at bounding box center [79, 146] width 9 height 9
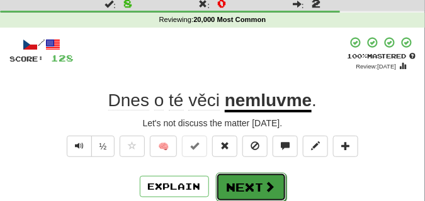
click at [260, 176] on button "Next" at bounding box center [251, 187] width 71 height 29
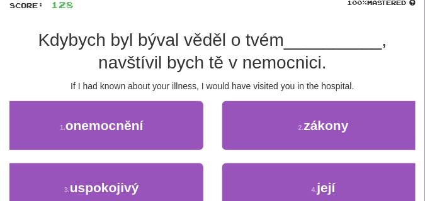
scroll to position [94, 0]
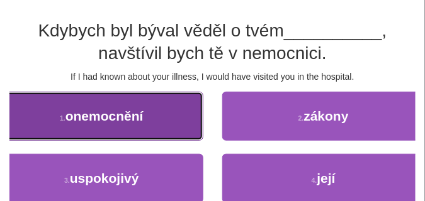
click at [179, 115] on button "1 . onemocnění" at bounding box center [101, 116] width 203 height 49
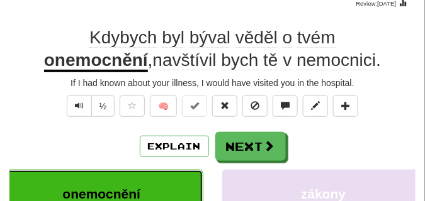
scroll to position [63, 0]
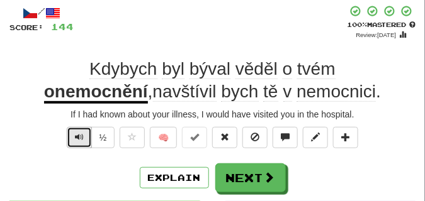
click at [72, 140] on button "Text-to-speech controls" at bounding box center [79, 137] width 25 height 21
click at [77, 137] on span "Text-to-speech controls" at bounding box center [79, 137] width 9 height 9
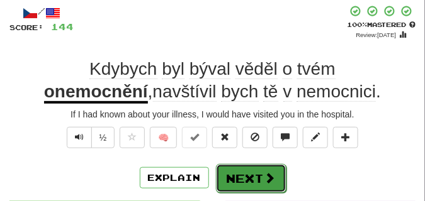
click at [253, 169] on button "Next" at bounding box center [251, 178] width 71 height 29
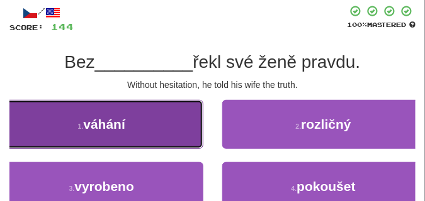
click at [133, 118] on button "1 . váhání" at bounding box center [101, 124] width 203 height 49
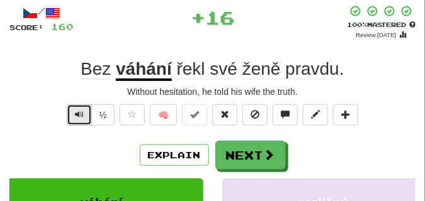
click at [80, 115] on span "Text-to-speech controls" at bounding box center [79, 114] width 9 height 9
click at [77, 112] on span "Text-to-speech controls" at bounding box center [79, 114] width 9 height 9
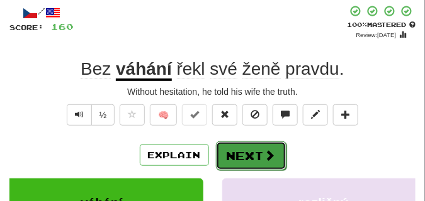
click at [282, 149] on button "Next" at bounding box center [251, 156] width 71 height 29
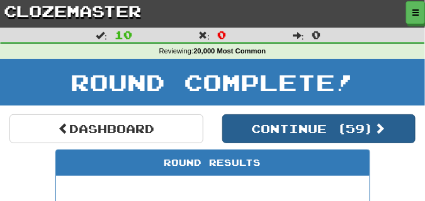
scroll to position [0, 0]
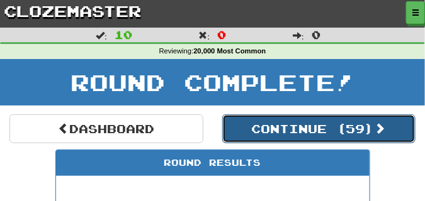
click at [249, 125] on button "Continue ( 59 )" at bounding box center [319, 129] width 194 height 29
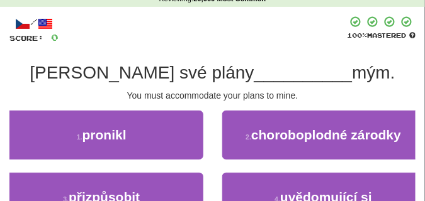
scroll to position [63, 0]
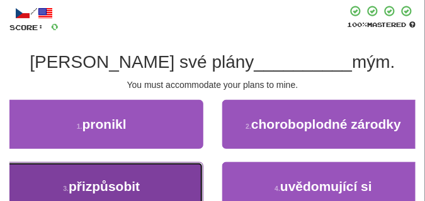
click at [135, 169] on button "3 . přizpůsobit" at bounding box center [101, 186] width 203 height 49
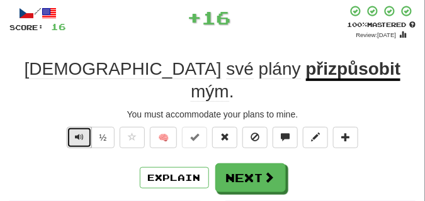
click at [84, 127] on button "Text-to-speech controls" at bounding box center [79, 137] width 25 height 21
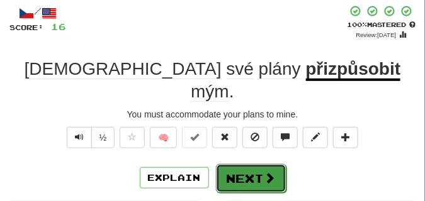
click at [230, 164] on button "Next" at bounding box center [251, 178] width 71 height 29
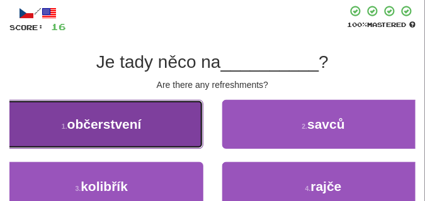
click at [155, 117] on button "1 . občerstvení" at bounding box center [101, 124] width 203 height 49
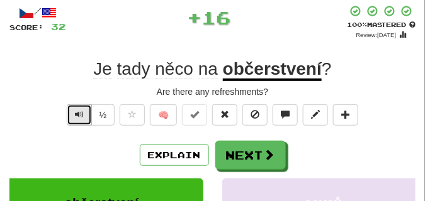
click at [75, 113] on span "Text-to-speech controls" at bounding box center [79, 114] width 9 height 9
click at [81, 108] on button "Text-to-speech controls" at bounding box center [79, 114] width 25 height 21
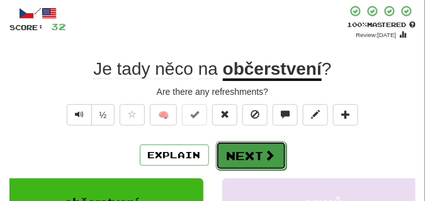
click at [241, 143] on button "Next" at bounding box center [251, 156] width 71 height 29
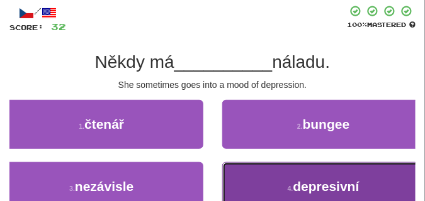
click at [250, 169] on button "4 . depresivní" at bounding box center [323, 186] width 203 height 49
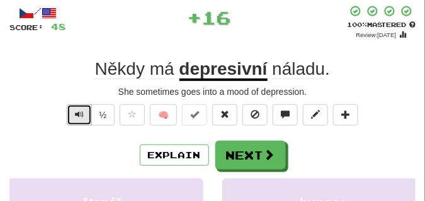
click at [82, 112] on span "Text-to-speech controls" at bounding box center [79, 114] width 9 height 9
click at [82, 113] on span "Text-to-speech controls" at bounding box center [79, 114] width 9 height 9
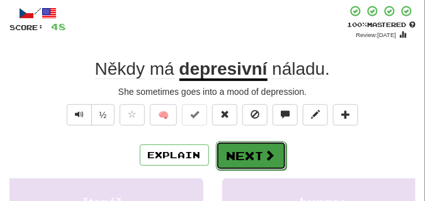
click at [258, 145] on button "Next" at bounding box center [251, 156] width 71 height 29
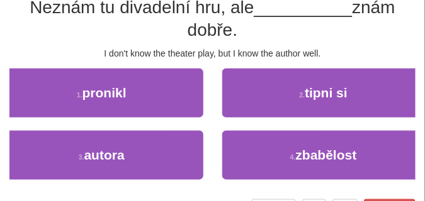
scroll to position [126, 0]
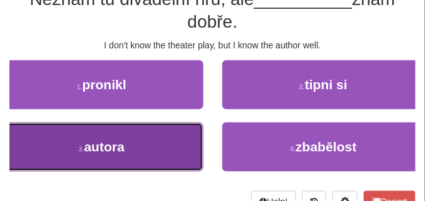
click at [174, 126] on button "3 . autora" at bounding box center [101, 147] width 203 height 49
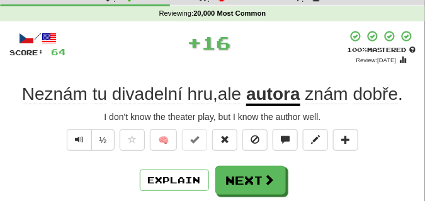
scroll to position [69, 0]
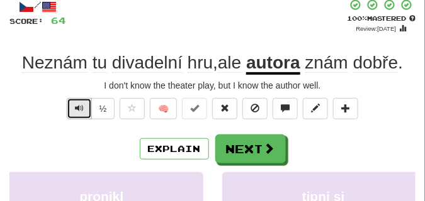
click at [75, 110] on span "Text-to-speech controls" at bounding box center [79, 108] width 9 height 9
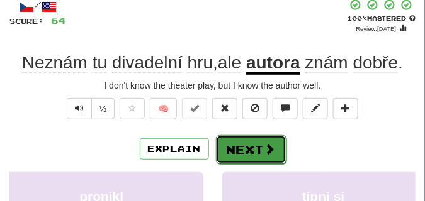
click at [230, 140] on button "Next" at bounding box center [251, 149] width 71 height 29
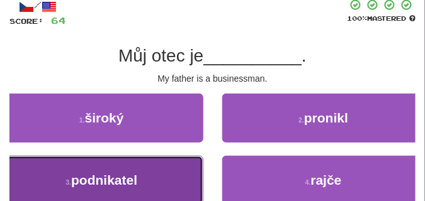
click at [150, 164] on button "3 . podnikatel" at bounding box center [101, 180] width 203 height 49
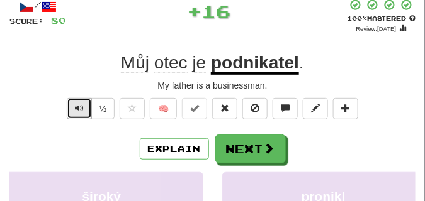
click at [76, 104] on span "Text-to-speech controls" at bounding box center [79, 108] width 9 height 9
click at [75, 104] on span "Text-to-speech controls" at bounding box center [79, 108] width 9 height 9
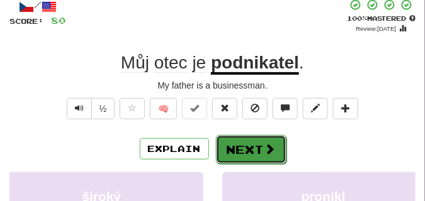
click at [251, 140] on button "Next" at bounding box center [251, 149] width 71 height 29
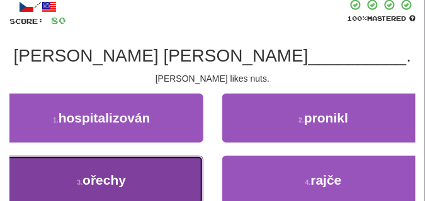
click at [87, 166] on button "3 . ořechy" at bounding box center [101, 180] width 203 height 49
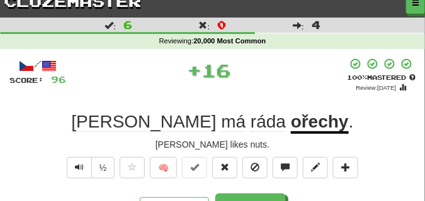
scroll to position [38, 0]
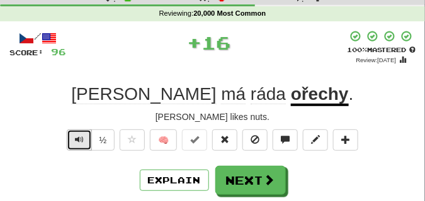
click at [82, 139] on span "Text-to-speech controls" at bounding box center [79, 139] width 9 height 9
click at [81, 138] on span "Text-to-speech controls" at bounding box center [79, 139] width 9 height 9
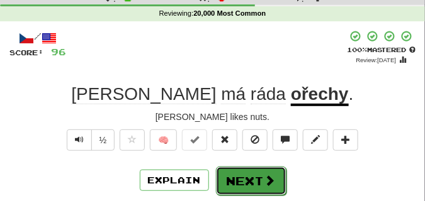
click at [243, 171] on button "Next" at bounding box center [251, 181] width 71 height 29
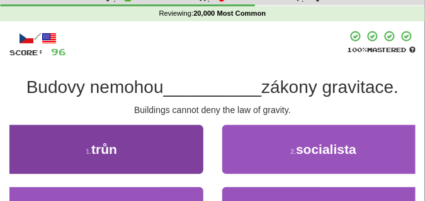
scroll to position [69, 0]
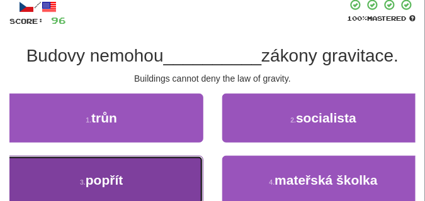
click at [152, 163] on button "3 . popřít" at bounding box center [101, 180] width 203 height 49
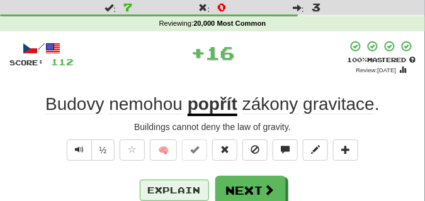
scroll to position [38, 0]
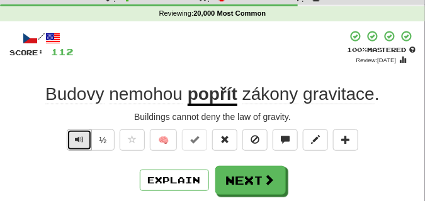
click at [83, 139] on button "Text-to-speech controls" at bounding box center [79, 140] width 25 height 21
click at [82, 139] on span "Text-to-speech controls" at bounding box center [79, 139] width 9 height 9
click at [82, 138] on span "Text-to-speech controls" at bounding box center [79, 139] width 9 height 9
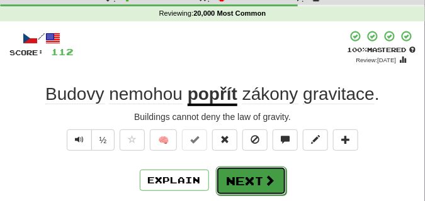
click at [242, 173] on button "Next" at bounding box center [251, 181] width 71 height 29
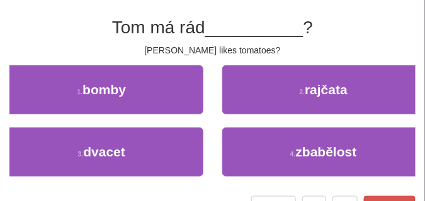
scroll to position [101, 0]
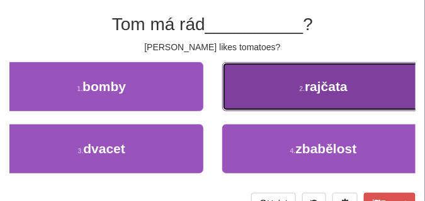
click at [242, 89] on button "2 . rajčata" at bounding box center [323, 86] width 203 height 49
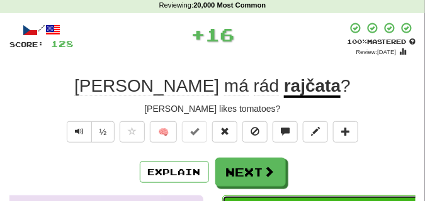
scroll to position [44, 0]
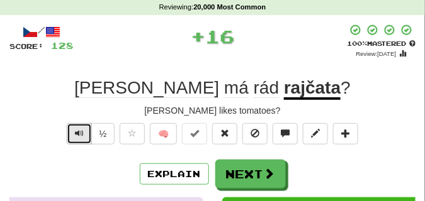
click at [82, 129] on span "Text-to-speech controls" at bounding box center [79, 133] width 9 height 9
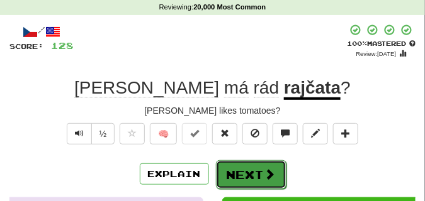
click at [225, 169] on button "Next" at bounding box center [251, 175] width 71 height 29
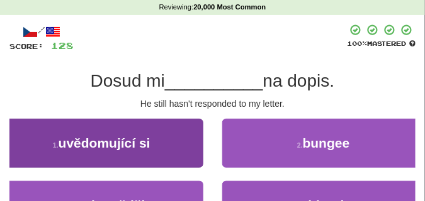
scroll to position [76, 0]
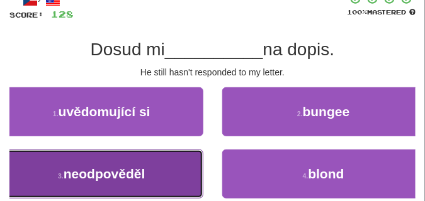
click at [130, 159] on button "3 . neodpověděl" at bounding box center [101, 174] width 203 height 49
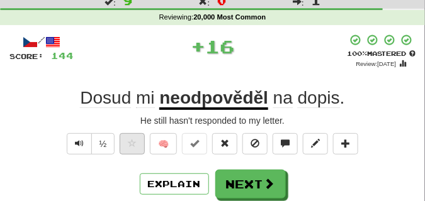
scroll to position [44, 0]
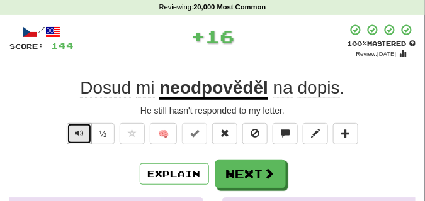
click at [74, 128] on button "Text-to-speech controls" at bounding box center [79, 133] width 25 height 21
click at [79, 135] on span "Text-to-speech controls" at bounding box center [79, 133] width 9 height 9
click at [79, 136] on span "Text-to-speech controls" at bounding box center [79, 133] width 9 height 9
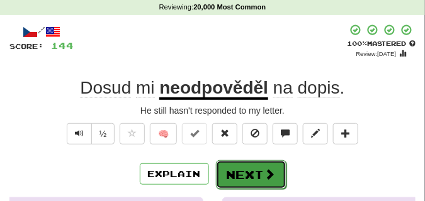
click at [244, 166] on button "Next" at bounding box center [251, 175] width 71 height 29
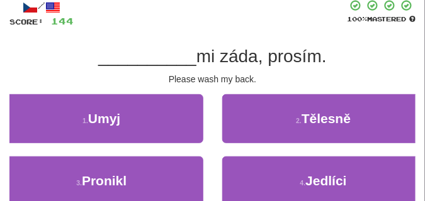
scroll to position [107, 0]
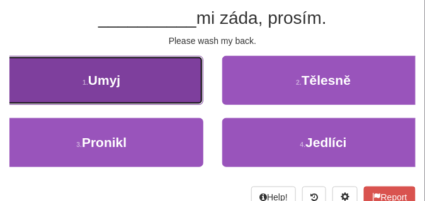
click at [140, 89] on button "1 . Umyj" at bounding box center [101, 80] width 203 height 49
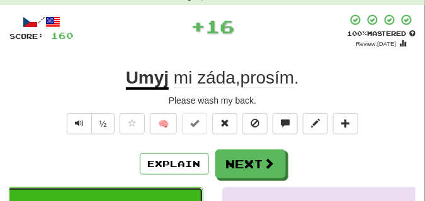
scroll to position [50, 0]
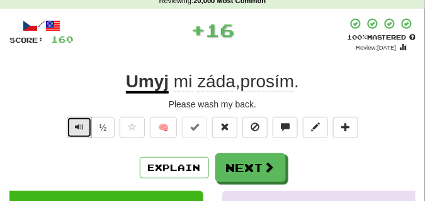
click at [75, 124] on span "Text-to-speech controls" at bounding box center [79, 127] width 9 height 9
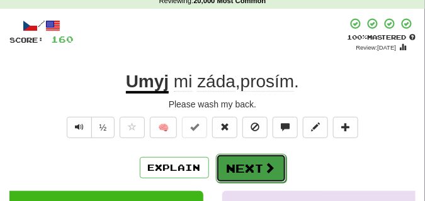
click at [259, 156] on button "Next" at bounding box center [251, 168] width 71 height 29
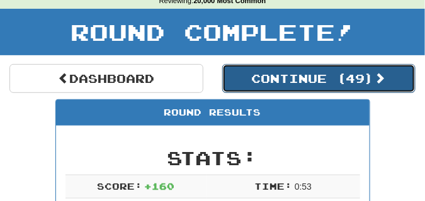
click at [238, 76] on button "Continue ( 49 )" at bounding box center [319, 78] width 194 height 29
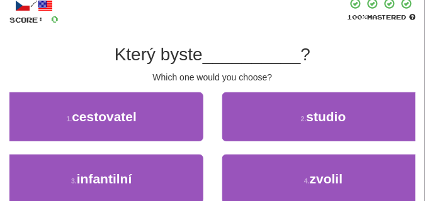
scroll to position [82, 0]
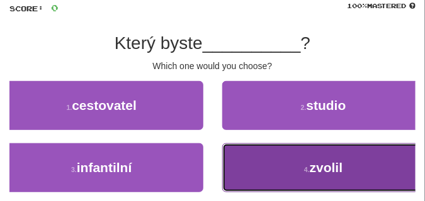
click at [259, 156] on button "4 . zvolil" at bounding box center [323, 168] width 203 height 49
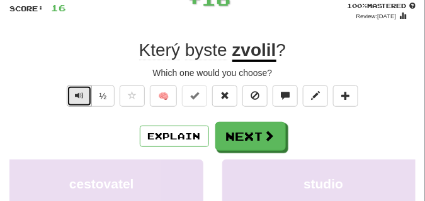
click at [70, 96] on button "Text-to-speech controls" at bounding box center [79, 96] width 25 height 21
click at [77, 94] on span "Text-to-speech controls" at bounding box center [79, 95] width 9 height 9
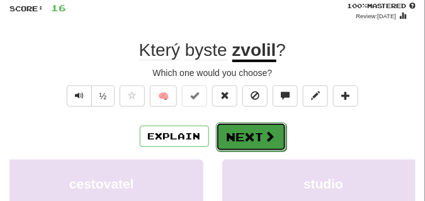
click at [255, 126] on button "Next" at bounding box center [251, 137] width 71 height 29
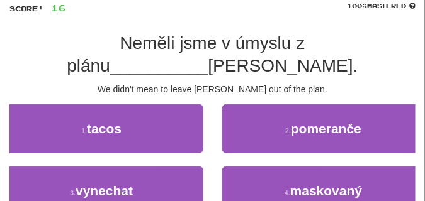
click at [126, 143] on div "1 . tacos" at bounding box center [102, 135] width 222 height 62
click at [126, 167] on button "3 . vynechat" at bounding box center [101, 191] width 203 height 49
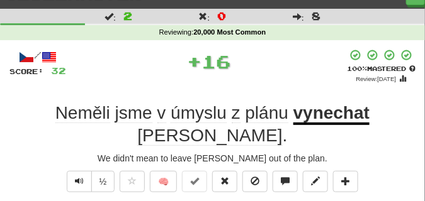
scroll to position [50, 0]
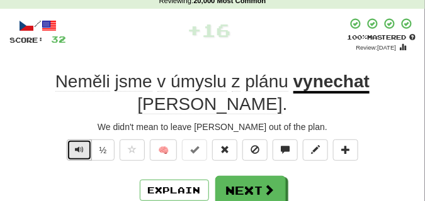
click at [75, 145] on span "Text-to-speech controls" at bounding box center [79, 149] width 9 height 9
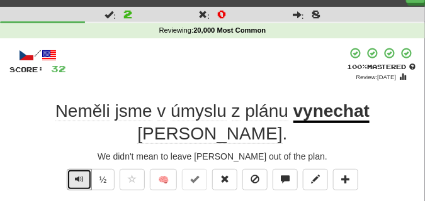
scroll to position [31, 0]
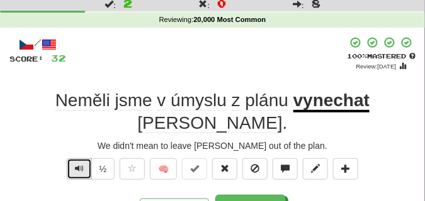
click at [81, 164] on span "Text-to-speech controls" at bounding box center [79, 168] width 9 height 9
click at [80, 164] on span "Text-to-speech controls" at bounding box center [79, 168] width 9 height 9
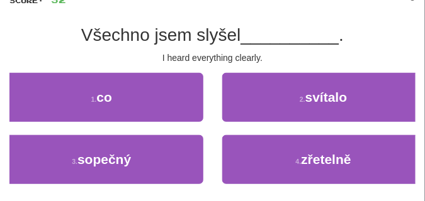
scroll to position [94, 0]
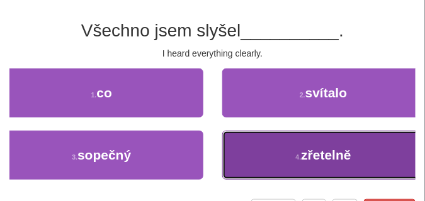
click at [283, 150] on button "4 . zřetelně" at bounding box center [323, 155] width 203 height 49
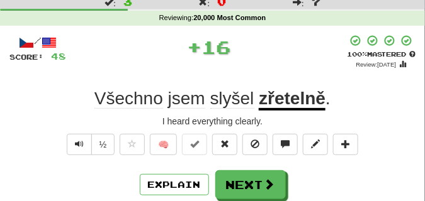
scroll to position [31, 0]
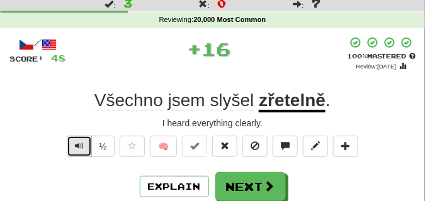
click at [76, 145] on span "Text-to-speech controls" at bounding box center [79, 146] width 9 height 9
click at [77, 144] on span "Text-to-speech controls" at bounding box center [79, 146] width 9 height 9
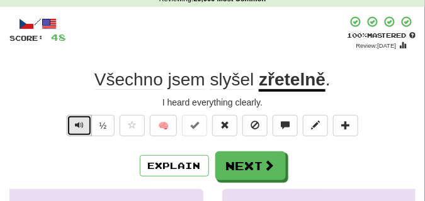
scroll to position [63, 0]
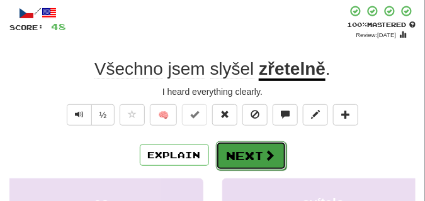
click at [229, 149] on button "Next" at bounding box center [251, 156] width 71 height 29
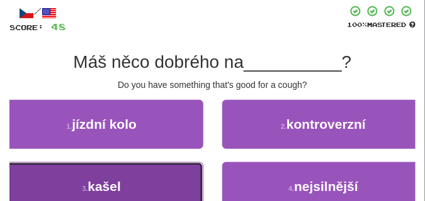
click at [169, 178] on button "3 . kašel" at bounding box center [101, 186] width 203 height 49
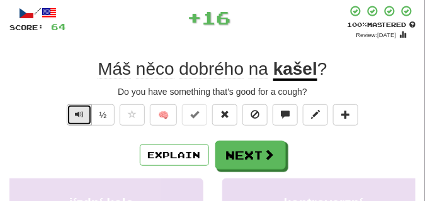
click at [80, 111] on span "Text-to-speech controls" at bounding box center [79, 114] width 9 height 9
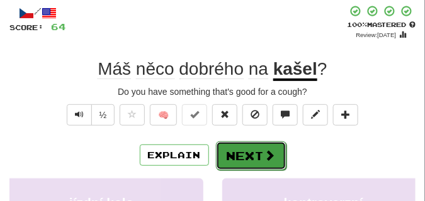
click at [247, 144] on button "Next" at bounding box center [251, 156] width 71 height 29
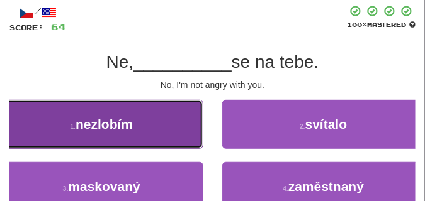
click at [140, 118] on button "1 . nezlobím" at bounding box center [101, 124] width 203 height 49
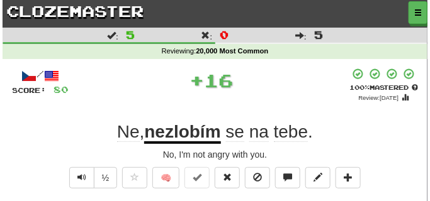
scroll to position [31, 0]
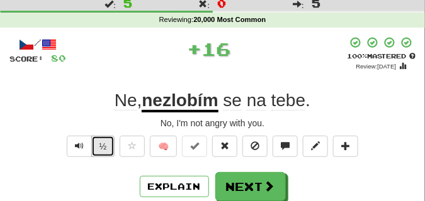
click at [92, 138] on button "½" at bounding box center [103, 146] width 24 height 21
click at [86, 140] on button "Text-to-speech controls" at bounding box center [79, 146] width 25 height 21
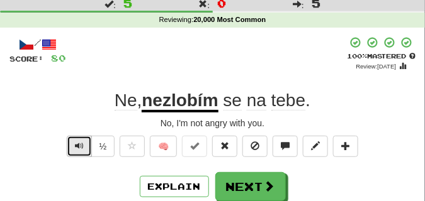
click at [84, 139] on button "Text-to-speech controls" at bounding box center [79, 146] width 25 height 21
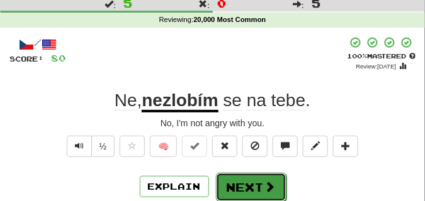
click at [254, 176] on button "Next" at bounding box center [251, 187] width 71 height 29
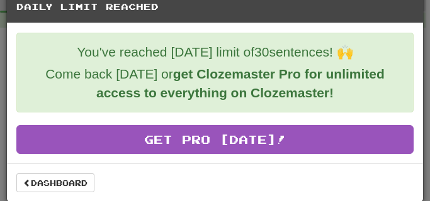
scroll to position [23, 0]
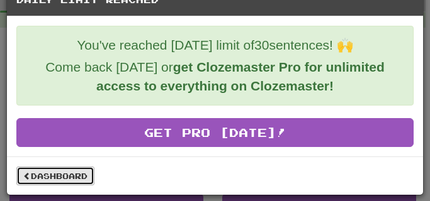
click at [57, 178] on link "Dashboard" at bounding box center [55, 176] width 78 height 19
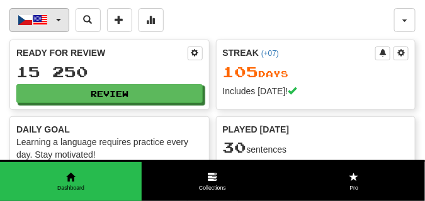
click at [57, 16] on button "Čeština / English" at bounding box center [39, 20] width 60 height 24
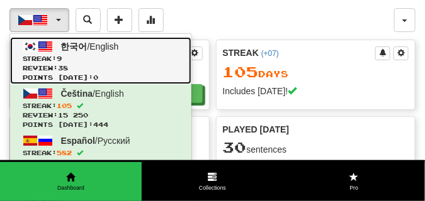
click at [89, 75] on span "Points [DATE]: 0" at bounding box center [101, 77] width 156 height 9
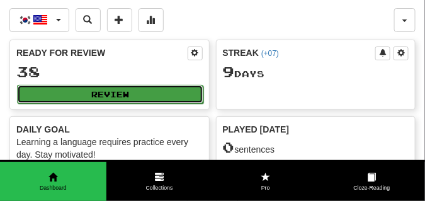
click at [162, 96] on button "Review" at bounding box center [110, 94] width 186 height 19
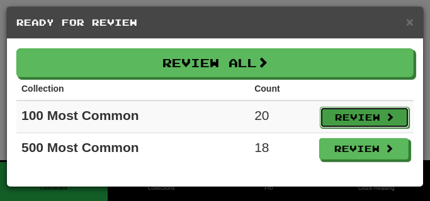
click at [363, 116] on button "Review" at bounding box center [364, 117] width 89 height 21
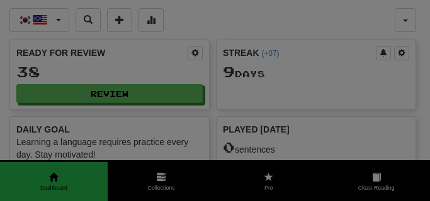
select select "**"
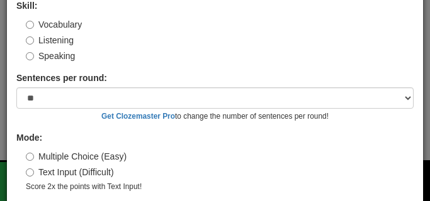
scroll to position [117, 0]
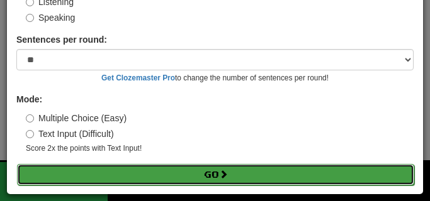
click at [166, 175] on button "Go" at bounding box center [215, 174] width 397 height 21
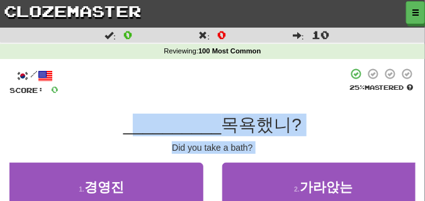
click at [133, 122] on div "Dashboard Clozemaster VladimirS / Toggle Dropdown Dashboard Leaderboard Activit…" at bounding box center [212, 166] width 425 height 333
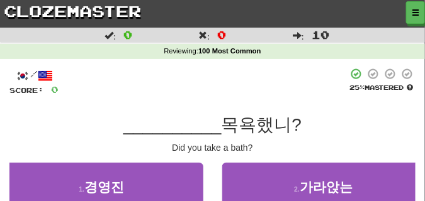
click at [114, 76] on div at bounding box center [203, 82] width 289 height 28
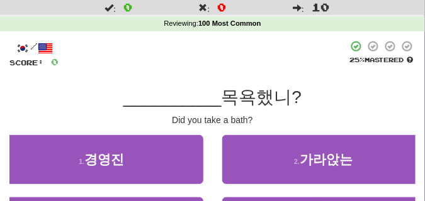
scroll to position [63, 0]
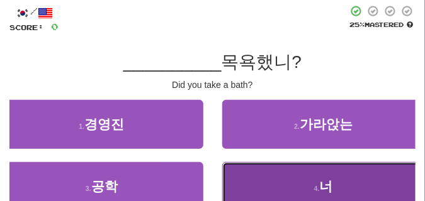
click at [273, 176] on button "4 . 너" at bounding box center [323, 186] width 203 height 49
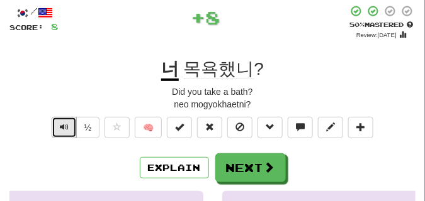
click at [65, 124] on span "Text-to-speech controls" at bounding box center [64, 127] width 9 height 9
click at [66, 124] on span "Text-to-speech controls" at bounding box center [64, 127] width 9 height 9
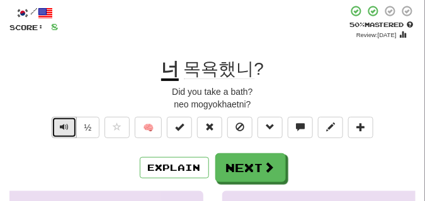
click at [66, 124] on span "Text-to-speech controls" at bounding box center [64, 127] width 9 height 9
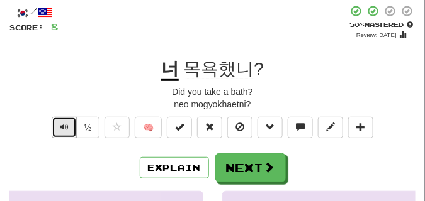
click at [66, 124] on span "Text-to-speech controls" at bounding box center [64, 127] width 9 height 9
click at [69, 122] on button "Text-to-speech controls" at bounding box center [64, 127] width 25 height 21
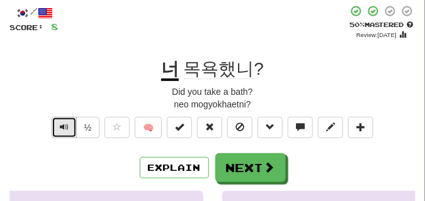
click at [69, 122] on button "Text-to-speech controls" at bounding box center [64, 127] width 25 height 21
click at [69, 121] on button "Text-to-speech controls" at bounding box center [64, 127] width 25 height 21
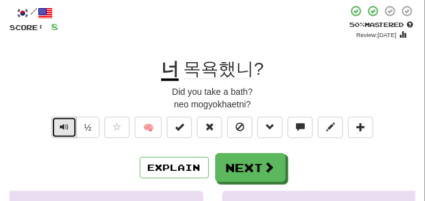
click at [69, 121] on button "Text-to-speech controls" at bounding box center [64, 127] width 25 height 21
click at [68, 121] on button "Text-to-speech controls" at bounding box center [64, 127] width 25 height 21
click at [67, 121] on button "Text-to-speech controls" at bounding box center [64, 127] width 25 height 21
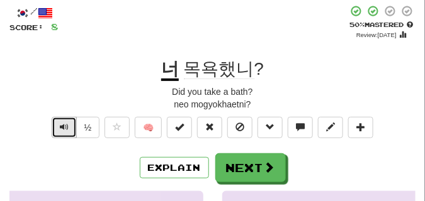
click at [67, 121] on button "Text-to-speech controls" at bounding box center [64, 127] width 25 height 21
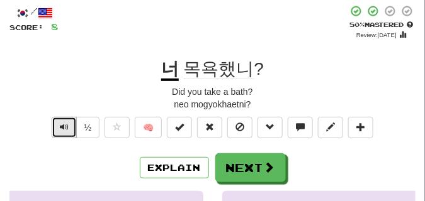
click at [67, 121] on button "Text-to-speech controls" at bounding box center [64, 127] width 25 height 21
click at [66, 121] on button "Text-to-speech controls" at bounding box center [64, 127] width 25 height 21
click at [62, 125] on span "Text-to-speech controls" at bounding box center [64, 127] width 9 height 9
click at [57, 116] on div "/ Score: 8 + 8 50 % Mastered Review: 2025-09-25 너 목욕했니 ? Did you take a bath? n…" at bounding box center [212, 194] width 406 height 378
click at [57, 122] on button "Text-to-speech controls" at bounding box center [64, 127] width 25 height 21
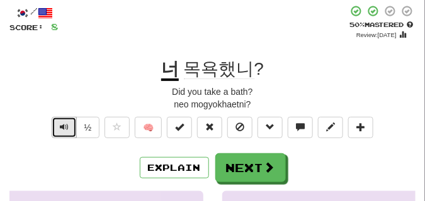
click at [57, 122] on button "Text-to-speech controls" at bounding box center [64, 127] width 25 height 21
click at [61, 126] on span "Text-to-speech controls" at bounding box center [64, 127] width 9 height 9
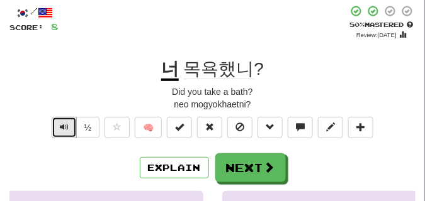
click at [62, 126] on span "Text-to-speech controls" at bounding box center [64, 127] width 9 height 9
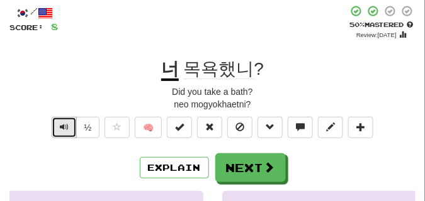
click at [62, 125] on span "Text-to-speech controls" at bounding box center [64, 127] width 9 height 9
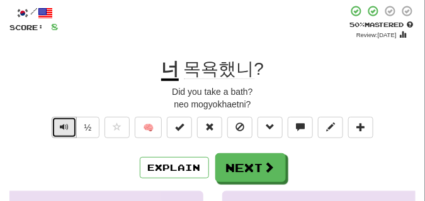
click at [62, 125] on span "Text-to-speech controls" at bounding box center [64, 127] width 9 height 9
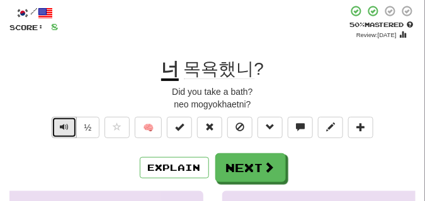
click at [62, 125] on span "Text-to-speech controls" at bounding box center [64, 127] width 9 height 9
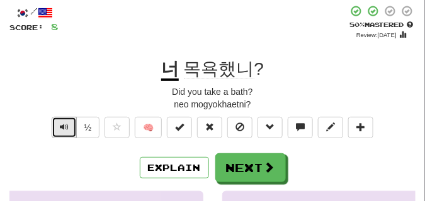
click at [62, 125] on span "Text-to-speech controls" at bounding box center [64, 127] width 9 height 9
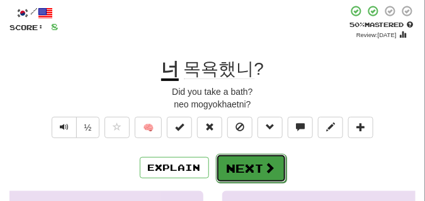
click at [254, 157] on button "Next" at bounding box center [251, 168] width 71 height 29
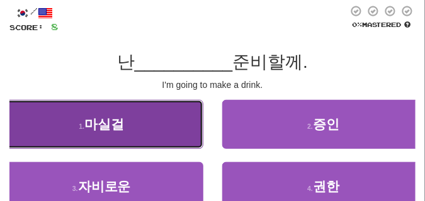
click at [168, 116] on button "1 . 마실걸" at bounding box center [101, 124] width 203 height 49
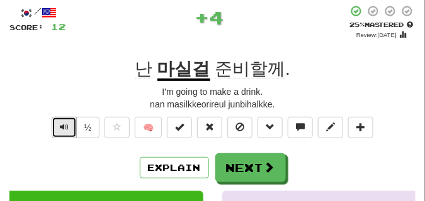
click at [67, 128] on span "Text-to-speech controls" at bounding box center [64, 127] width 9 height 9
click at [66, 127] on span "Text-to-speech controls" at bounding box center [64, 127] width 9 height 9
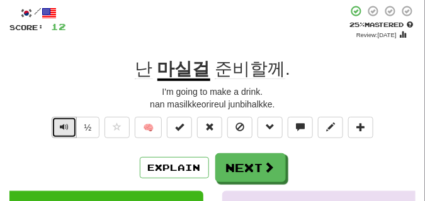
click at [66, 127] on span "Text-to-speech controls" at bounding box center [64, 127] width 9 height 9
click at [66, 126] on span "Text-to-speech controls" at bounding box center [64, 127] width 9 height 9
click at [65, 126] on span "Text-to-speech controls" at bounding box center [64, 127] width 9 height 9
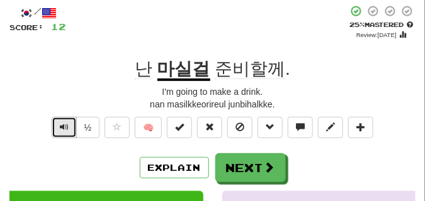
click at [65, 126] on span "Text-to-speech controls" at bounding box center [64, 127] width 9 height 9
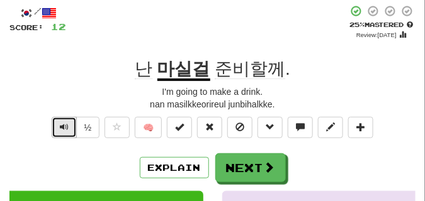
click at [65, 126] on span "Text-to-speech controls" at bounding box center [64, 127] width 9 height 9
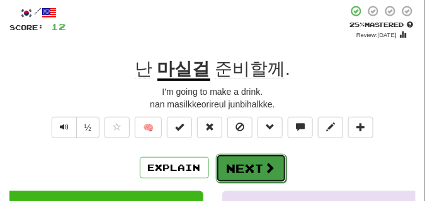
click at [238, 156] on button "Next" at bounding box center [251, 168] width 71 height 29
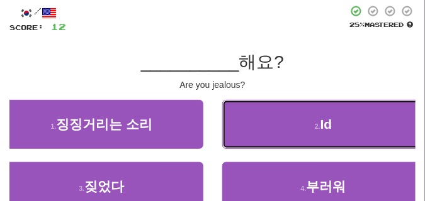
drag, startPoint x: 264, startPoint y: 129, endPoint x: 263, endPoint y: 85, distance: 44.1
click at [263, 85] on div "/ Score: 12 25 % Mastered __________ 해요? Are you jealous? 1 . 징징거리는 소리 2 . Id 3…" at bounding box center [212, 128] width 406 height 247
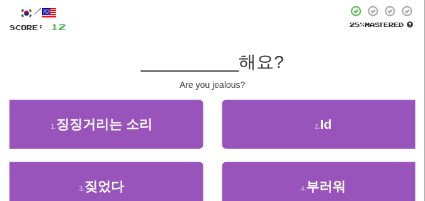
click at [263, 85] on div "Are you jealous?" at bounding box center [212, 85] width 406 height 13
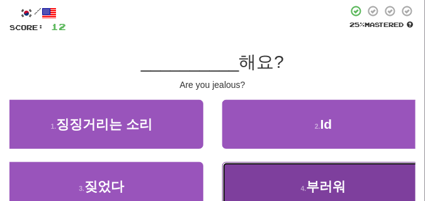
click at [263, 180] on button "4 . 부러워" at bounding box center [323, 186] width 203 height 49
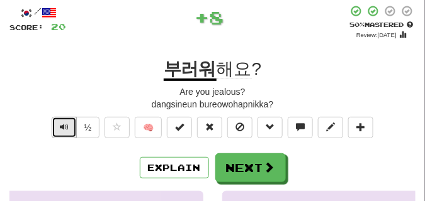
click at [60, 130] on span "Text-to-speech controls" at bounding box center [64, 127] width 9 height 9
click at [60, 129] on span "Text-to-speech controls" at bounding box center [64, 127] width 9 height 9
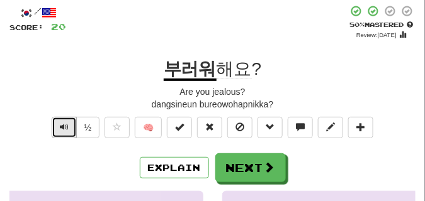
click at [60, 129] on span "Text-to-speech controls" at bounding box center [64, 127] width 9 height 9
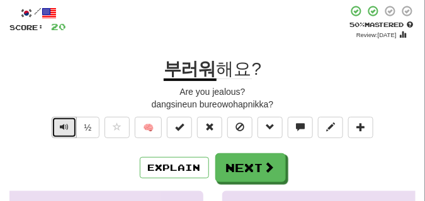
click at [60, 129] on span "Text-to-speech controls" at bounding box center [64, 127] width 9 height 9
click at [70, 125] on button "Text-to-speech controls" at bounding box center [64, 127] width 25 height 21
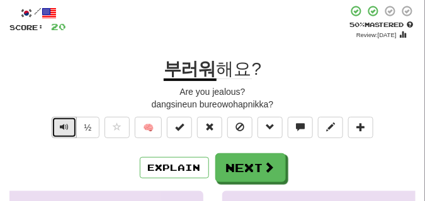
click at [70, 125] on button "Text-to-speech controls" at bounding box center [64, 127] width 25 height 21
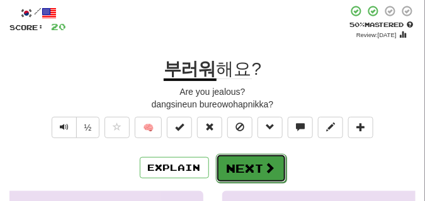
click at [242, 162] on button "Next" at bounding box center [251, 168] width 71 height 29
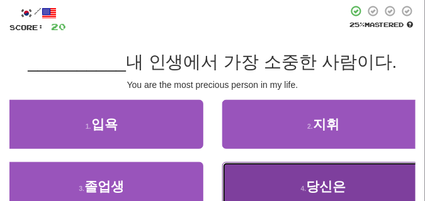
click at [276, 177] on button "4 . 당신은" at bounding box center [323, 186] width 203 height 49
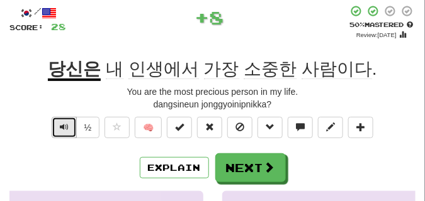
click at [67, 125] on span "Text-to-speech controls" at bounding box center [64, 127] width 9 height 9
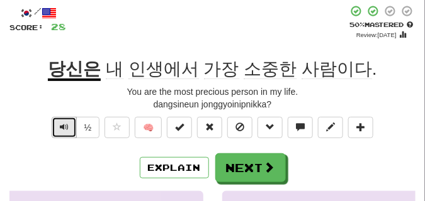
click at [67, 125] on span "Text-to-speech controls" at bounding box center [64, 127] width 9 height 9
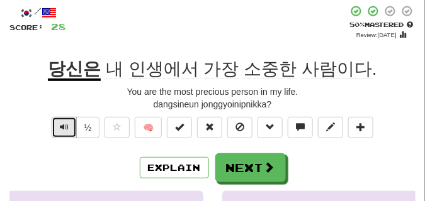
click at [67, 125] on span "Text-to-speech controls" at bounding box center [64, 127] width 9 height 9
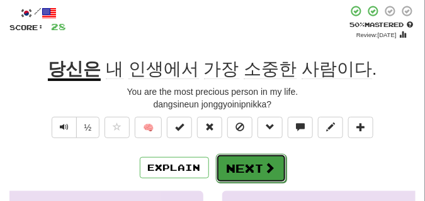
click at [237, 155] on button "Next" at bounding box center [251, 168] width 71 height 29
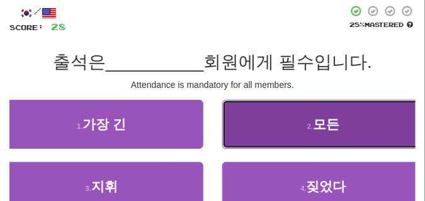
click at [280, 133] on button "2 . 모든" at bounding box center [323, 124] width 203 height 49
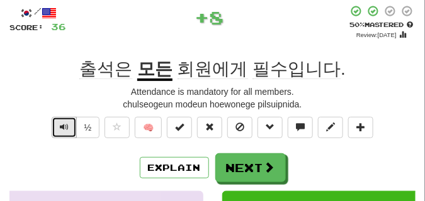
click at [66, 128] on span "Text-to-speech controls" at bounding box center [64, 127] width 9 height 9
click at [66, 127] on span "Text-to-speech controls" at bounding box center [64, 127] width 9 height 9
click at [66, 125] on span "Text-to-speech controls" at bounding box center [64, 127] width 9 height 9
click at [65, 123] on span "Text-to-speech controls" at bounding box center [64, 127] width 9 height 9
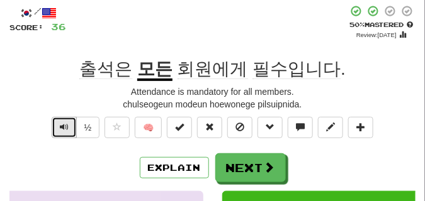
click at [65, 123] on span "Text-to-speech controls" at bounding box center [64, 127] width 9 height 9
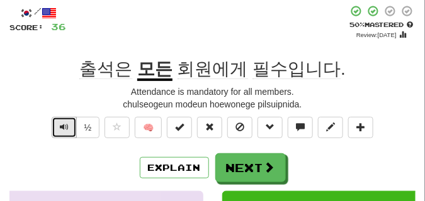
click at [65, 123] on span "Text-to-speech controls" at bounding box center [64, 127] width 9 height 9
click at [70, 125] on button "Text-to-speech controls" at bounding box center [64, 127] width 25 height 21
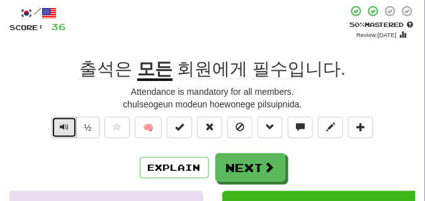
click at [70, 125] on button "Text-to-speech controls" at bounding box center [64, 127] width 25 height 21
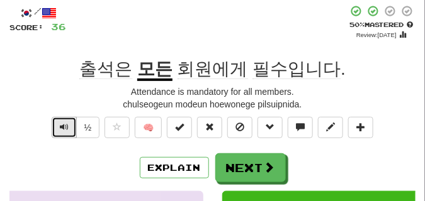
click at [70, 125] on button "Text-to-speech controls" at bounding box center [64, 127] width 25 height 21
click at [69, 125] on button "Text-to-speech controls" at bounding box center [64, 127] width 25 height 21
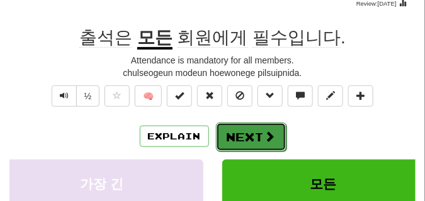
click at [231, 128] on button "Next" at bounding box center [251, 137] width 71 height 29
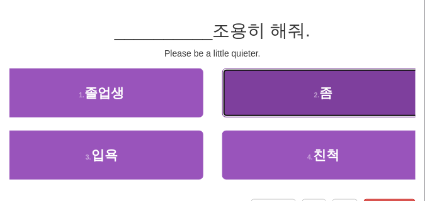
click at [265, 82] on button "2 . 좀" at bounding box center [323, 93] width 203 height 49
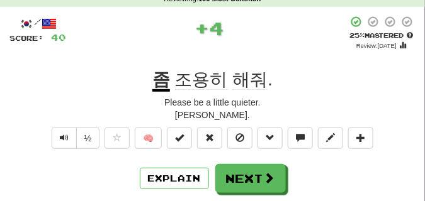
scroll to position [63, 0]
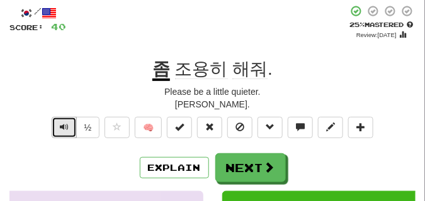
click at [60, 127] on span "Text-to-speech controls" at bounding box center [64, 127] width 9 height 9
click at [60, 126] on span "Text-to-speech controls" at bounding box center [64, 127] width 9 height 9
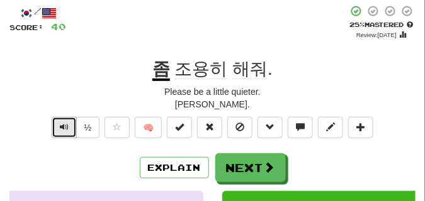
click at [59, 126] on button "Text-to-speech controls" at bounding box center [64, 127] width 25 height 21
click at [62, 123] on span "Text-to-speech controls" at bounding box center [64, 127] width 9 height 9
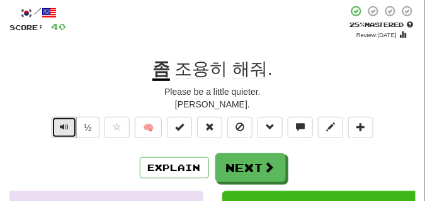
click at [62, 123] on span "Text-to-speech controls" at bounding box center [64, 127] width 9 height 9
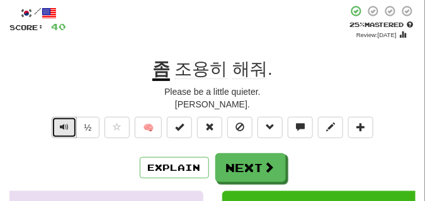
click at [62, 123] on span "Text-to-speech controls" at bounding box center [64, 127] width 9 height 9
click at [65, 126] on span "Text-to-speech controls" at bounding box center [64, 127] width 9 height 9
click at [64, 126] on span "Text-to-speech controls" at bounding box center [64, 127] width 9 height 9
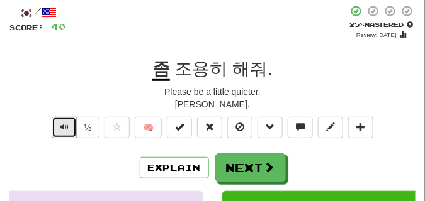
click at [64, 126] on span "Text-to-speech controls" at bounding box center [64, 127] width 9 height 9
click at [64, 125] on span "Text-to-speech controls" at bounding box center [64, 127] width 9 height 9
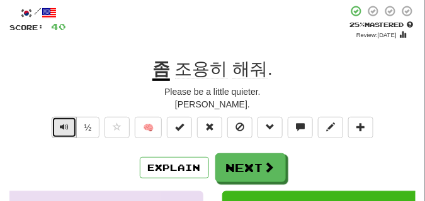
click at [64, 125] on span "Text-to-speech controls" at bounding box center [64, 127] width 9 height 9
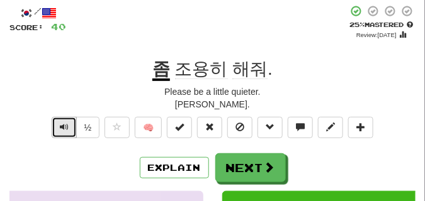
click at [63, 125] on span "Text-to-speech controls" at bounding box center [64, 127] width 9 height 9
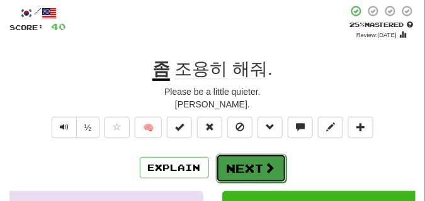
click at [254, 157] on button "Next" at bounding box center [251, 168] width 71 height 29
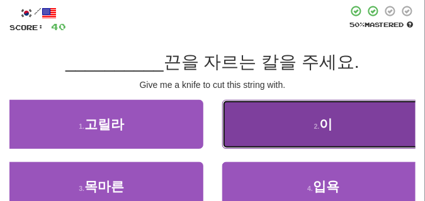
click at [300, 129] on button "2 . 이" at bounding box center [323, 124] width 203 height 49
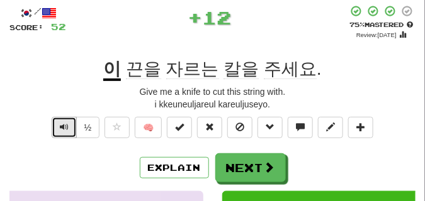
click at [64, 128] on span "Text-to-speech controls" at bounding box center [64, 127] width 9 height 9
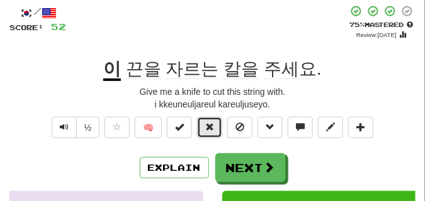
click at [211, 131] on span at bounding box center [209, 127] width 9 height 9
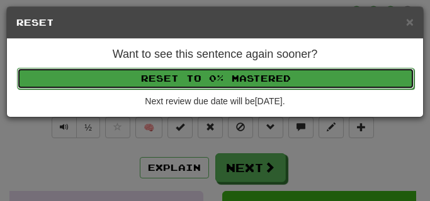
click at [201, 86] on button "Reset to 0% Mastered" at bounding box center [215, 78] width 397 height 21
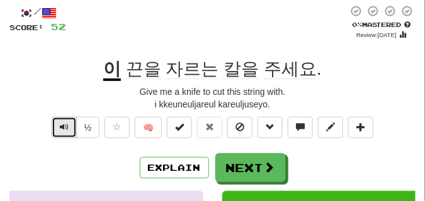
click at [67, 127] on span "Text-to-speech controls" at bounding box center [64, 127] width 9 height 9
click at [65, 128] on span "Text-to-speech controls" at bounding box center [64, 127] width 9 height 9
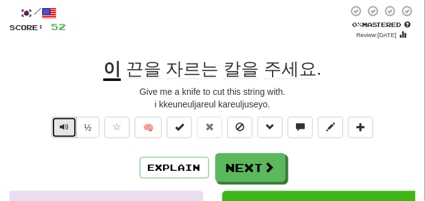
click at [65, 128] on span "Text-to-speech controls" at bounding box center [64, 127] width 9 height 9
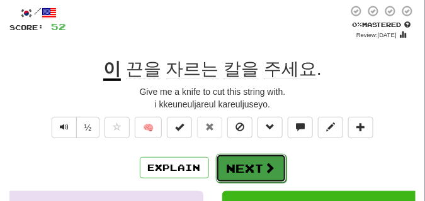
click at [230, 159] on button "Next" at bounding box center [251, 168] width 71 height 29
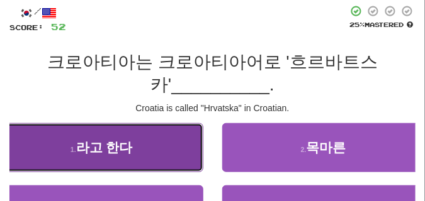
click at [81, 154] on span "라고 한다" at bounding box center [104, 147] width 57 height 14
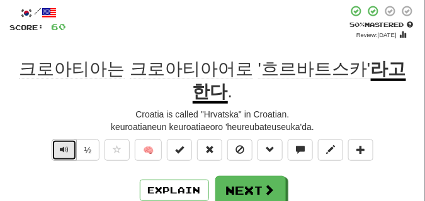
click at [71, 145] on button "Text-to-speech controls" at bounding box center [64, 150] width 25 height 21
click at [71, 146] on button "Text-to-speech controls" at bounding box center [64, 150] width 25 height 21
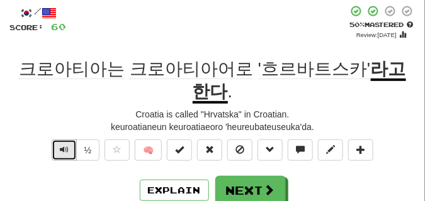
click at [71, 146] on button "Text-to-speech controls" at bounding box center [64, 150] width 25 height 21
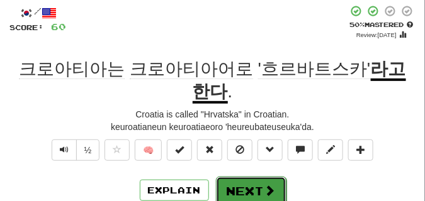
click at [242, 179] on button "Next" at bounding box center [251, 191] width 71 height 29
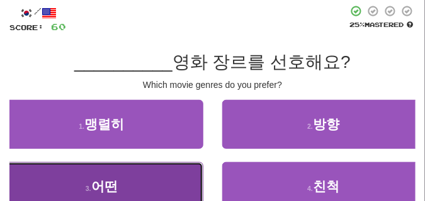
click at [133, 185] on button "3 . 어떤" at bounding box center [101, 186] width 203 height 49
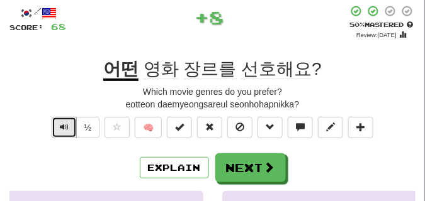
click at [61, 127] on span "Text-to-speech controls" at bounding box center [64, 127] width 9 height 9
click at [62, 127] on span "Text-to-speech controls" at bounding box center [64, 127] width 9 height 9
click at [63, 124] on span "Text-to-speech controls" at bounding box center [64, 127] width 9 height 9
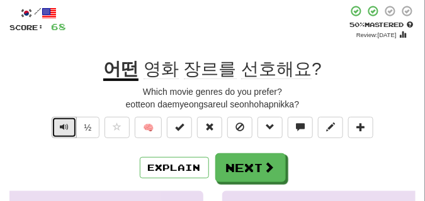
click at [64, 124] on span "Text-to-speech controls" at bounding box center [64, 127] width 9 height 9
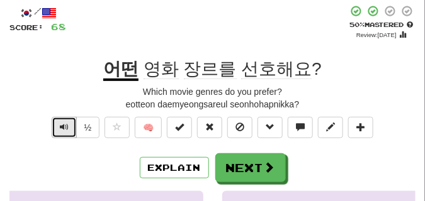
click at [64, 124] on span "Text-to-speech controls" at bounding box center [64, 127] width 9 height 9
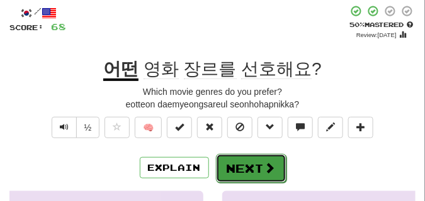
click at [251, 156] on button "Next" at bounding box center [251, 168] width 71 height 29
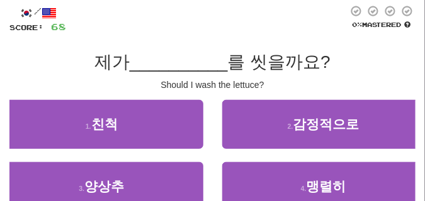
click at [166, 161] on div "1 . 친척" at bounding box center [102, 131] width 222 height 62
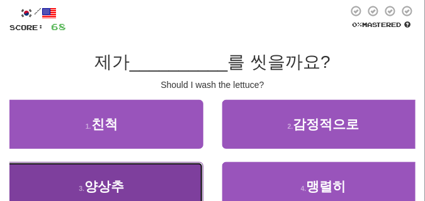
click at [166, 167] on button "3 . 양상추" at bounding box center [101, 186] width 203 height 49
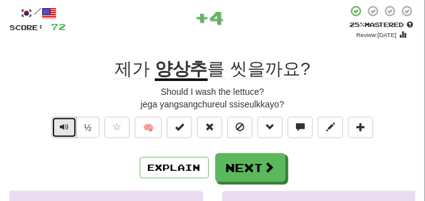
click at [61, 128] on span "Text-to-speech controls" at bounding box center [64, 127] width 9 height 9
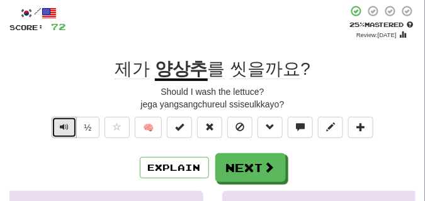
click at [61, 128] on span "Text-to-speech controls" at bounding box center [64, 127] width 9 height 9
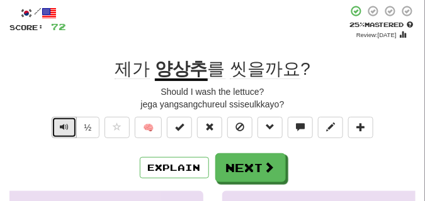
click at [61, 128] on span "Text-to-speech controls" at bounding box center [64, 127] width 9 height 9
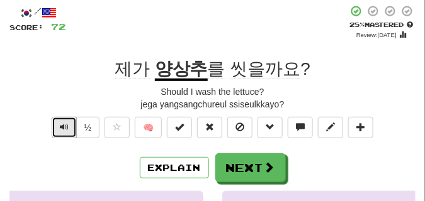
click at [61, 128] on span "Text-to-speech controls" at bounding box center [64, 127] width 9 height 9
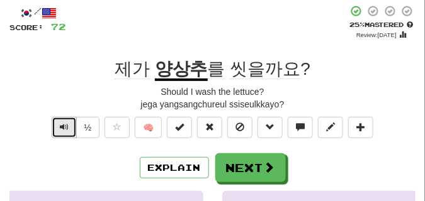
click at [61, 128] on span "Text-to-speech controls" at bounding box center [64, 127] width 9 height 9
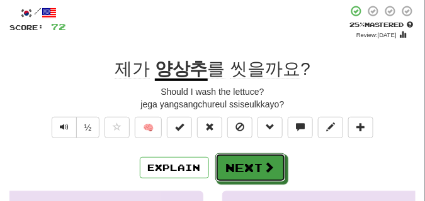
click at [240, 155] on button "Next" at bounding box center [250, 168] width 71 height 29
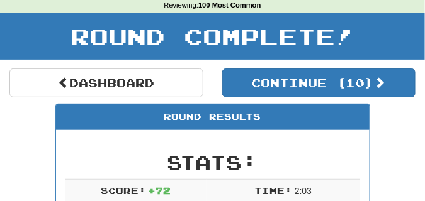
scroll to position [24, 0]
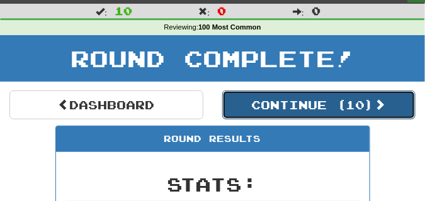
click at [251, 112] on button "Continue ( 10 )" at bounding box center [319, 105] width 194 height 29
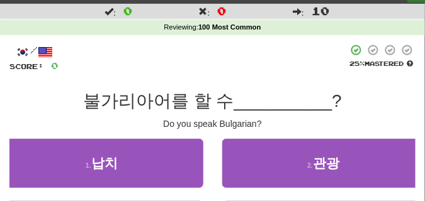
scroll to position [55, 0]
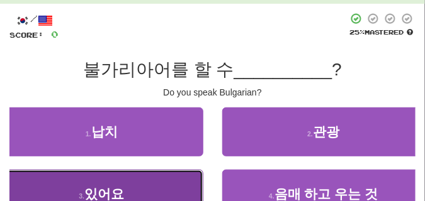
click at [100, 193] on span "있어요" at bounding box center [104, 194] width 40 height 14
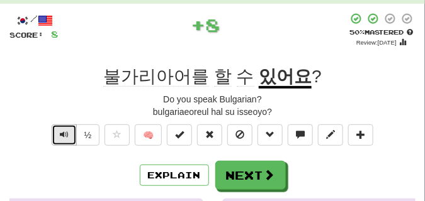
click at [62, 139] on span "Text-to-speech controls" at bounding box center [64, 134] width 9 height 9
click at [62, 138] on span "Text-to-speech controls" at bounding box center [64, 134] width 9 height 9
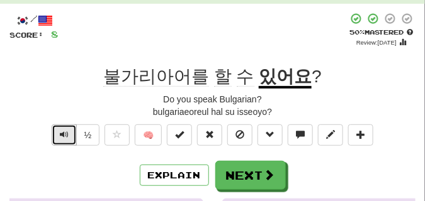
click at [62, 138] on span "Text-to-speech controls" at bounding box center [64, 134] width 9 height 9
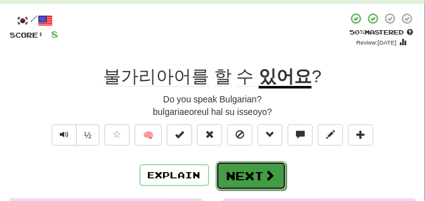
click at [252, 173] on button "Next" at bounding box center [251, 176] width 71 height 29
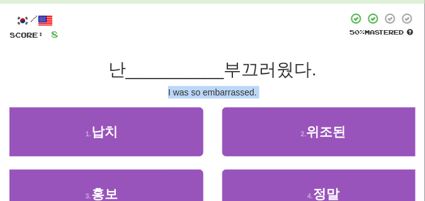
drag, startPoint x: 135, startPoint y: 105, endPoint x: 133, endPoint y: 94, distance: 11.5
click at [133, 94] on div "/ Score: 8 50 % Mastered 난 __________ 부끄러웠다. I was so embarrassed. 1 . 납치 2 . 위…" at bounding box center [212, 136] width 406 height 247
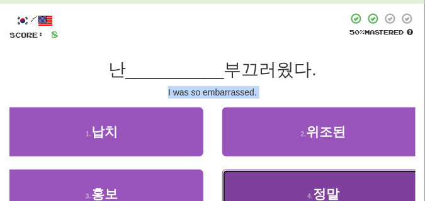
click at [276, 174] on button "4 . 정말" at bounding box center [323, 194] width 203 height 49
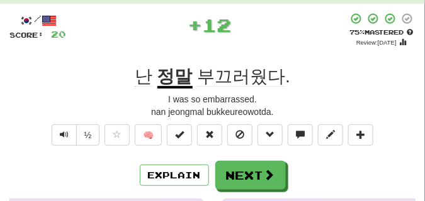
click at [111, 64] on div "/ Score: 20 + 12 75 % Mastered Review: 2025-10-15 난 정말 부끄러웠다 . I was so embarra…" at bounding box center [212, 202] width 406 height 378
click at [63, 132] on span "Text-to-speech controls" at bounding box center [64, 134] width 9 height 9
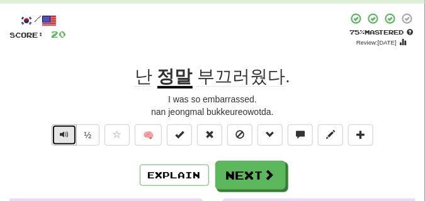
click at [63, 131] on span "Text-to-speech controls" at bounding box center [64, 134] width 9 height 9
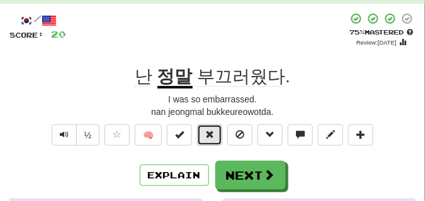
click at [217, 133] on button at bounding box center [209, 135] width 25 height 21
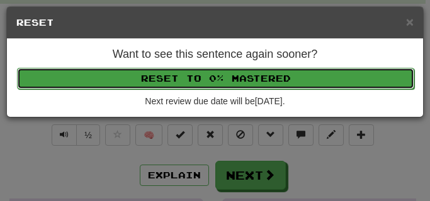
click at [204, 76] on button "Reset to 0% Mastered" at bounding box center [215, 78] width 397 height 21
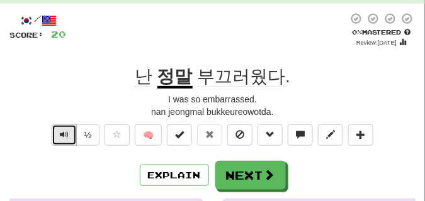
click at [65, 134] on span "Text-to-speech controls" at bounding box center [64, 134] width 9 height 9
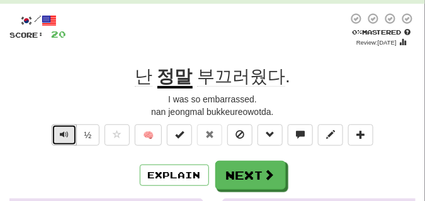
click at [65, 133] on span "Text-to-speech controls" at bounding box center [64, 134] width 9 height 9
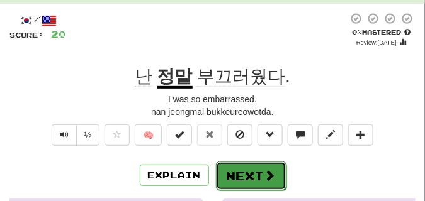
click at [242, 169] on button "Next" at bounding box center [251, 176] width 71 height 29
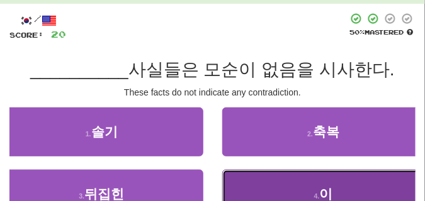
click at [274, 177] on button "4 . 이" at bounding box center [323, 194] width 203 height 49
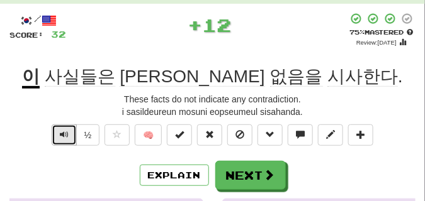
click at [60, 135] on span "Text-to-speech controls" at bounding box center [64, 134] width 9 height 9
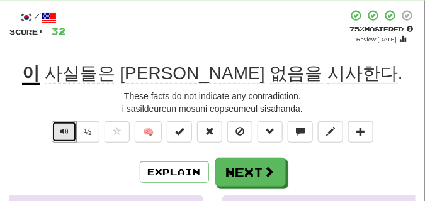
scroll to position [63, 0]
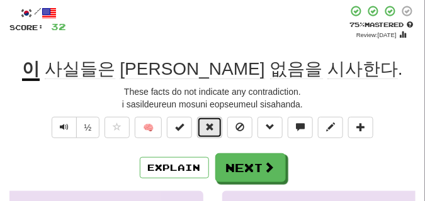
click at [210, 132] on span at bounding box center [209, 127] width 9 height 9
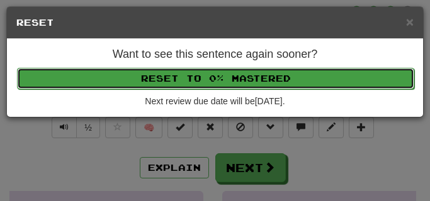
click at [210, 74] on button "Reset to 0% Mastered" at bounding box center [215, 78] width 397 height 21
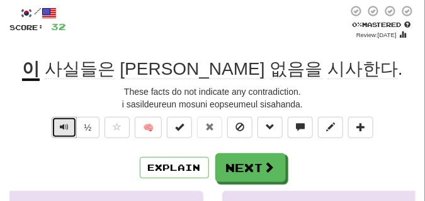
click at [57, 126] on button "Text-to-speech controls" at bounding box center [64, 127] width 25 height 21
click at [57, 125] on button "Text-to-speech controls" at bounding box center [64, 127] width 25 height 21
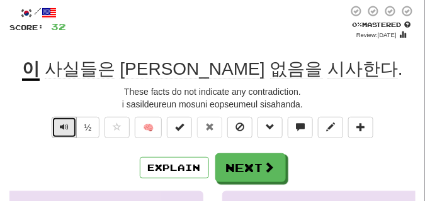
click at [57, 125] on button "Text-to-speech controls" at bounding box center [64, 127] width 25 height 21
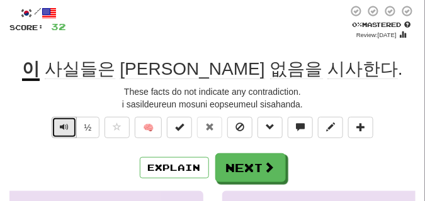
click at [57, 125] on button "Text-to-speech controls" at bounding box center [64, 127] width 25 height 21
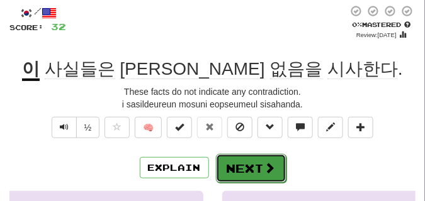
click at [254, 159] on button "Next" at bounding box center [251, 168] width 71 height 29
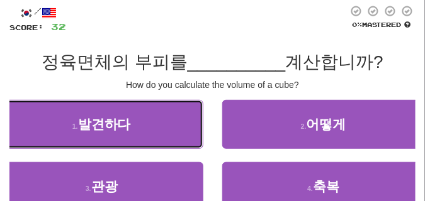
drag, startPoint x: 110, startPoint y: 115, endPoint x: 100, endPoint y: 95, distance: 21.7
click at [100, 95] on div "/ Score: 32 0 % Mastered 정육면체의 부피를 __________ 계산합니까? How do you calculate the v…" at bounding box center [212, 128] width 406 height 247
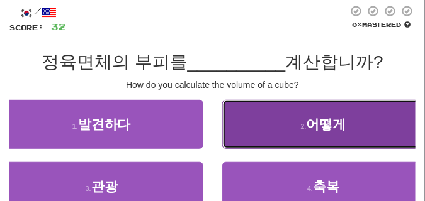
click at [288, 131] on button "2 . 어떻게" at bounding box center [323, 124] width 203 height 49
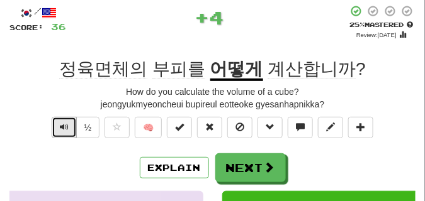
click at [60, 126] on span "Text-to-speech controls" at bounding box center [64, 127] width 9 height 9
click at [63, 127] on span "Text-to-speech controls" at bounding box center [64, 127] width 9 height 9
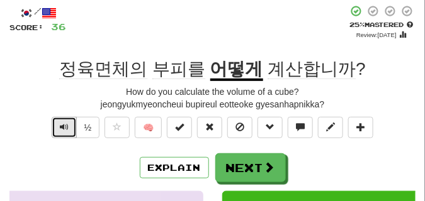
click at [63, 127] on span "Text-to-speech controls" at bounding box center [64, 127] width 9 height 9
click at [65, 129] on span "Text-to-speech controls" at bounding box center [64, 127] width 9 height 9
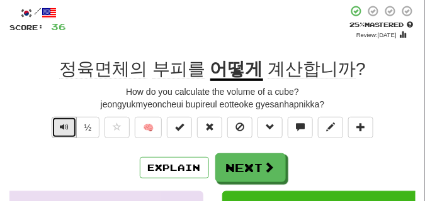
click at [60, 123] on span "Text-to-speech controls" at bounding box center [64, 127] width 9 height 9
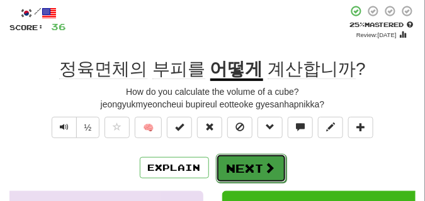
click at [235, 156] on button "Next" at bounding box center [251, 168] width 71 height 29
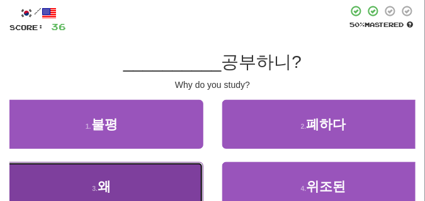
click at [73, 173] on button "3 . 왜" at bounding box center [101, 186] width 203 height 49
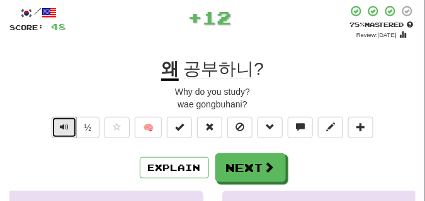
click at [60, 127] on span "Text-to-speech controls" at bounding box center [64, 127] width 9 height 9
click at [60, 128] on span "Text-to-speech controls" at bounding box center [64, 127] width 9 height 9
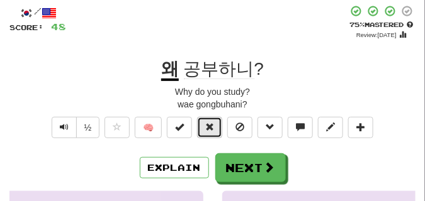
click at [213, 127] on span at bounding box center [209, 127] width 9 height 9
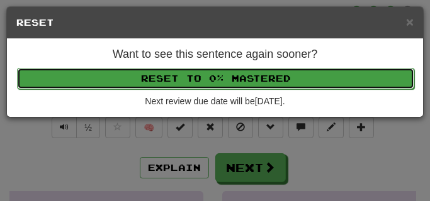
click at [196, 81] on button "Reset to 0% Mastered" at bounding box center [215, 78] width 397 height 21
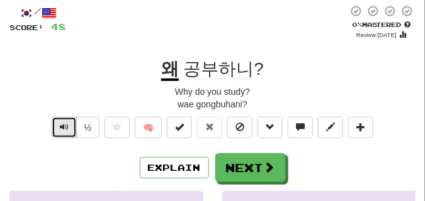
click at [64, 126] on span "Text-to-speech controls" at bounding box center [64, 127] width 9 height 9
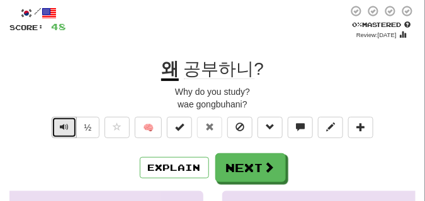
click at [64, 126] on span "Text-to-speech controls" at bounding box center [64, 127] width 9 height 9
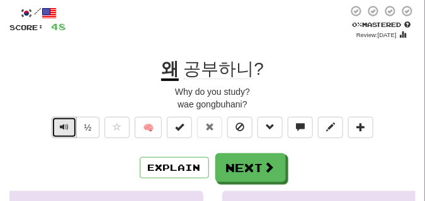
click at [64, 126] on span "Text-to-speech controls" at bounding box center [64, 127] width 9 height 9
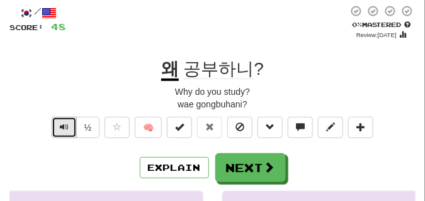
click at [64, 126] on span "Text-to-speech controls" at bounding box center [64, 127] width 9 height 9
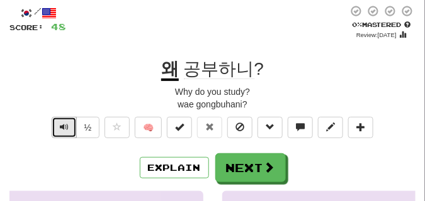
click at [64, 126] on span "Text-to-speech controls" at bounding box center [64, 127] width 9 height 9
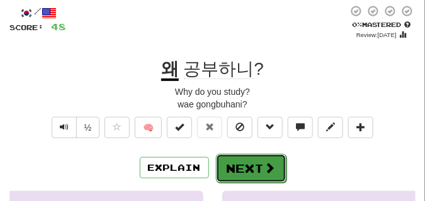
click at [264, 161] on button "Next" at bounding box center [251, 168] width 71 height 29
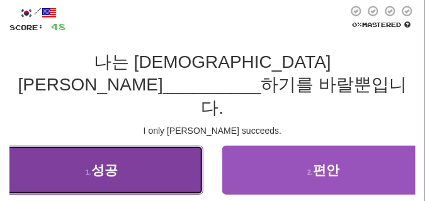
click at [93, 146] on button "1 . 성공" at bounding box center [101, 170] width 203 height 49
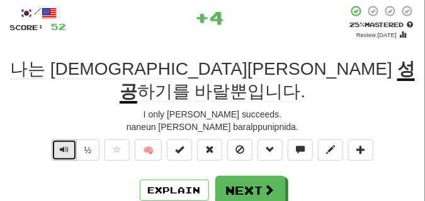
click at [64, 145] on span "Text-to-speech controls" at bounding box center [64, 149] width 9 height 9
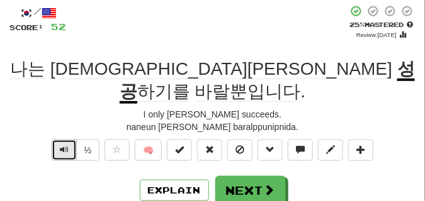
click at [64, 145] on span "Text-to-speech controls" at bounding box center [64, 149] width 9 height 9
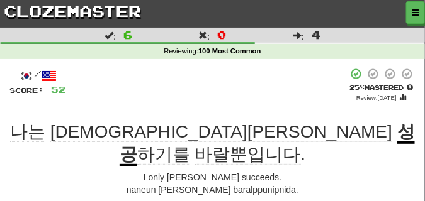
scroll to position [31, 0]
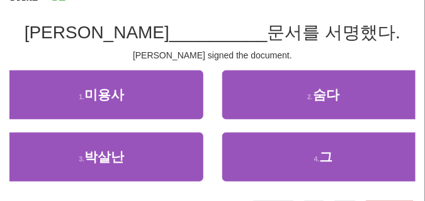
scroll to position [94, 0]
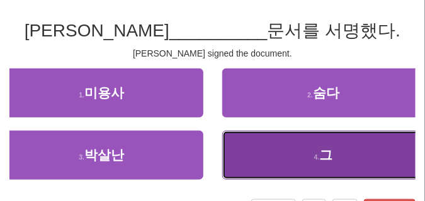
click at [299, 153] on button "4 . 그" at bounding box center [323, 155] width 203 height 49
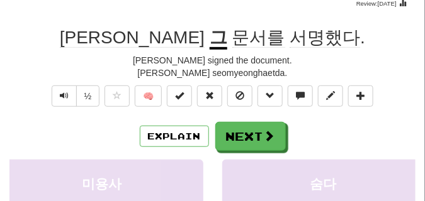
scroll to position [63, 0]
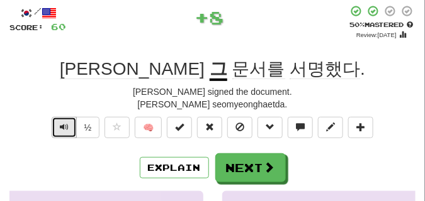
click at [60, 119] on button "Text-to-speech controls" at bounding box center [64, 127] width 25 height 21
click at [65, 125] on span "Text-to-speech controls" at bounding box center [64, 127] width 9 height 9
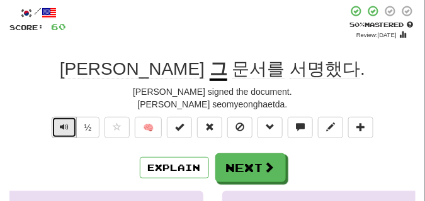
click at [66, 126] on span "Text-to-speech controls" at bounding box center [64, 127] width 9 height 9
click at [66, 127] on span "Text-to-speech controls" at bounding box center [64, 127] width 9 height 9
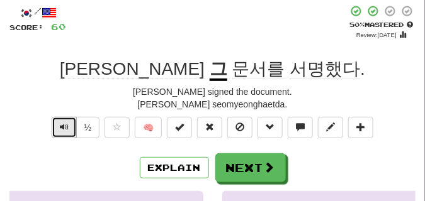
click at [67, 127] on span "Text-to-speech controls" at bounding box center [64, 127] width 9 height 9
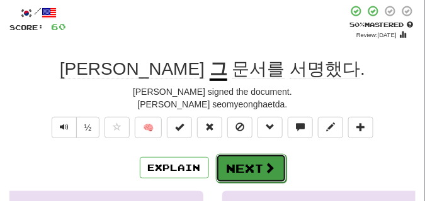
click at [259, 168] on button "Next" at bounding box center [251, 168] width 71 height 29
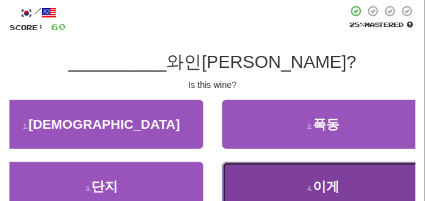
click at [249, 184] on button "4 . 이게" at bounding box center [323, 186] width 203 height 49
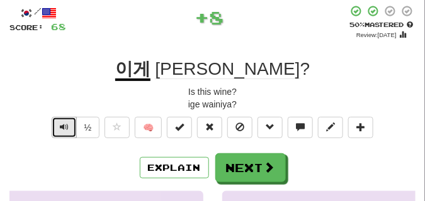
click at [66, 127] on span "Text-to-speech controls" at bounding box center [64, 127] width 9 height 9
click at [65, 127] on span "Text-to-speech controls" at bounding box center [64, 127] width 9 height 9
click at [64, 124] on span "Text-to-speech controls" at bounding box center [64, 127] width 9 height 9
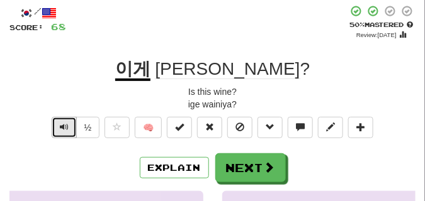
click at [64, 124] on span "Text-to-speech controls" at bounding box center [64, 127] width 9 height 9
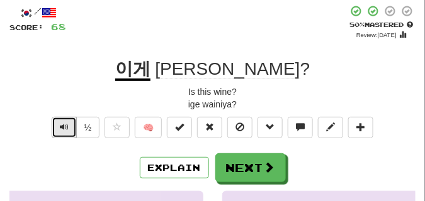
click at [64, 124] on span "Text-to-speech controls" at bounding box center [64, 127] width 9 height 9
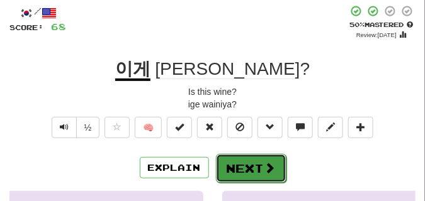
click at [274, 161] on button "Next" at bounding box center [251, 168] width 71 height 29
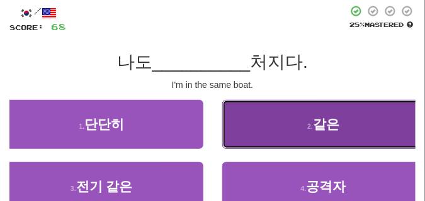
click at [246, 127] on button "2 . 같은" at bounding box center [323, 124] width 203 height 49
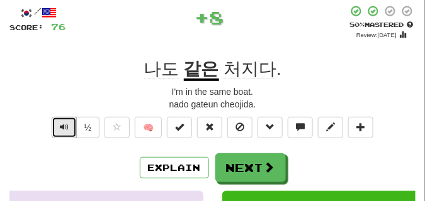
click at [59, 132] on button "Text-to-speech controls" at bounding box center [64, 127] width 25 height 21
click at [60, 132] on span "Text-to-speech controls" at bounding box center [64, 127] width 9 height 9
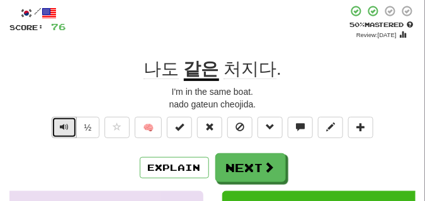
click at [61, 125] on span "Text-to-speech controls" at bounding box center [64, 127] width 9 height 9
click at [62, 125] on span "Text-to-speech controls" at bounding box center [64, 127] width 9 height 9
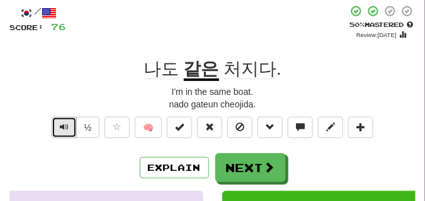
click at [62, 125] on span "Text-to-speech controls" at bounding box center [64, 127] width 9 height 9
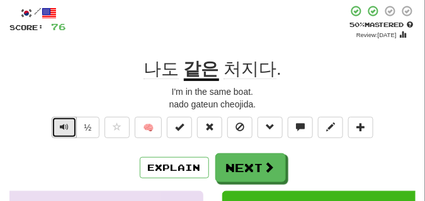
click at [62, 126] on span "Text-to-speech controls" at bounding box center [64, 127] width 9 height 9
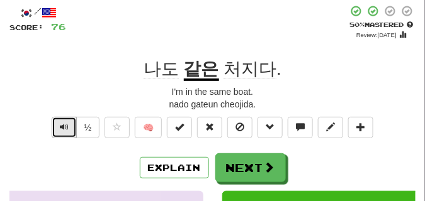
click at [62, 126] on span "Text-to-speech controls" at bounding box center [64, 127] width 9 height 9
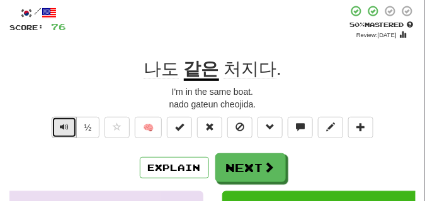
click at [62, 126] on span "Text-to-speech controls" at bounding box center [64, 127] width 9 height 9
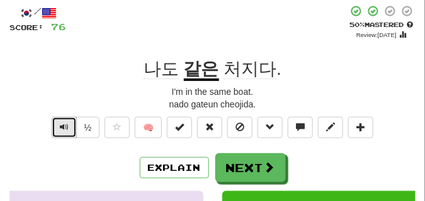
click at [62, 126] on span "Text-to-speech controls" at bounding box center [64, 127] width 9 height 9
click at [60, 123] on span "Text-to-speech controls" at bounding box center [64, 127] width 9 height 9
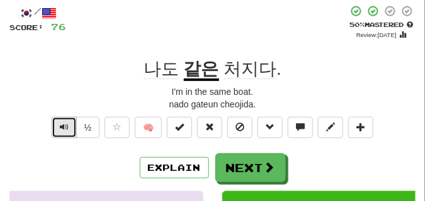
click at [60, 123] on span "Text-to-speech controls" at bounding box center [64, 127] width 9 height 9
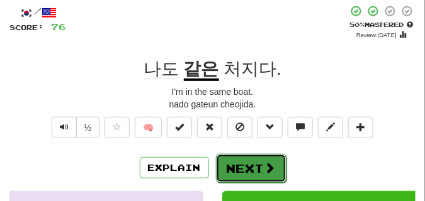
click at [247, 160] on button "Next" at bounding box center [251, 168] width 71 height 29
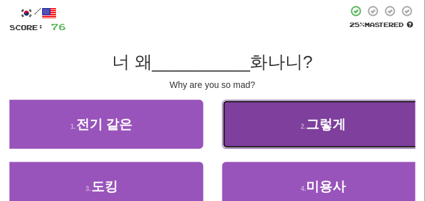
click at [307, 130] on small "2 ." at bounding box center [304, 127] width 6 height 8
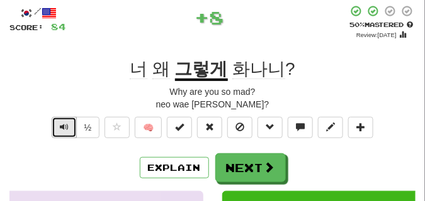
click at [62, 123] on span "Text-to-speech controls" at bounding box center [64, 127] width 9 height 9
click at [67, 124] on span "Text-to-speech controls" at bounding box center [64, 127] width 9 height 9
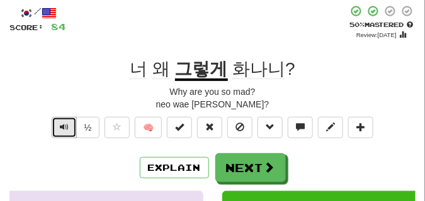
click at [67, 124] on span "Text-to-speech controls" at bounding box center [64, 127] width 9 height 9
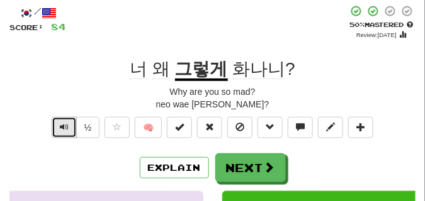
click at [67, 124] on span "Text-to-speech controls" at bounding box center [64, 127] width 9 height 9
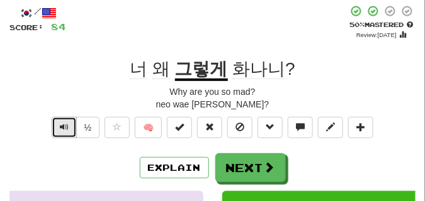
click at [67, 124] on span "Text-to-speech controls" at bounding box center [64, 127] width 9 height 9
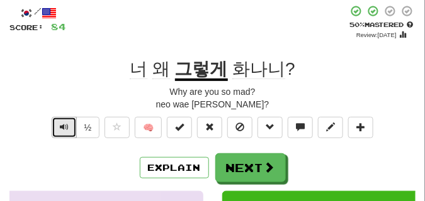
click at [67, 125] on span "Text-to-speech controls" at bounding box center [64, 127] width 9 height 9
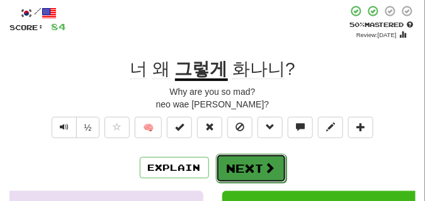
click at [243, 160] on button "Next" at bounding box center [251, 168] width 71 height 29
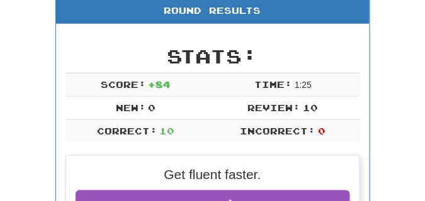
scroll to position [55, 0]
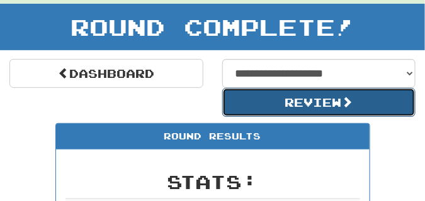
click at [235, 99] on button "Review" at bounding box center [319, 102] width 194 height 29
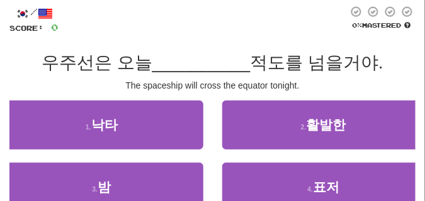
scroll to position [63, 0]
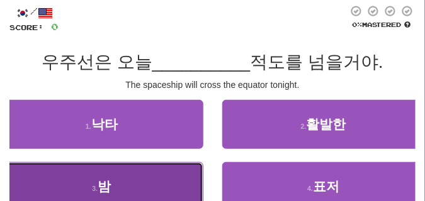
click at [70, 183] on button "3 . 밤" at bounding box center [101, 186] width 203 height 49
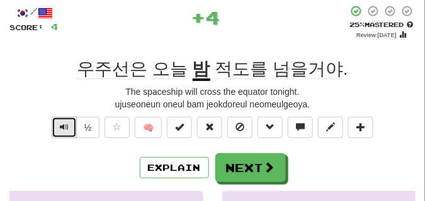
click at [62, 126] on span "Text-to-speech controls" at bounding box center [64, 127] width 9 height 9
click at [62, 125] on span "Text-to-speech controls" at bounding box center [64, 127] width 9 height 9
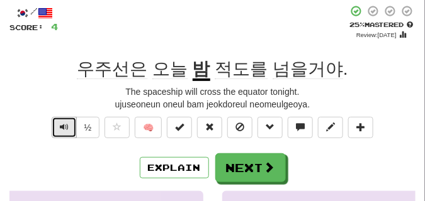
click at [61, 125] on span "Text-to-speech controls" at bounding box center [64, 127] width 9 height 9
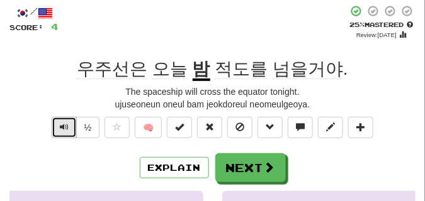
click at [61, 125] on span "Text-to-speech controls" at bounding box center [64, 127] width 9 height 9
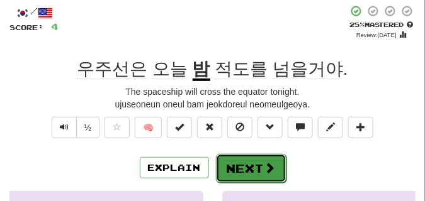
click at [251, 159] on button "Next" at bounding box center [251, 168] width 71 height 29
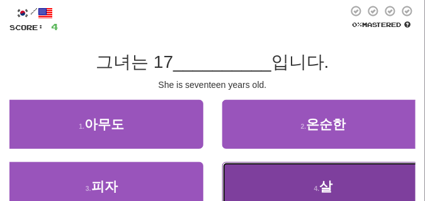
click at [262, 175] on button "4 . 살" at bounding box center [323, 186] width 203 height 49
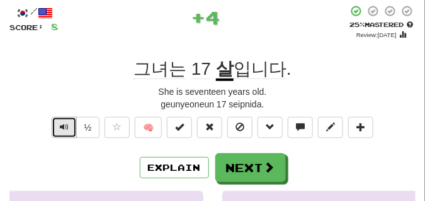
click at [69, 128] on button "Text-to-speech controls" at bounding box center [64, 127] width 25 height 21
click at [60, 121] on button "Text-to-speech controls" at bounding box center [64, 127] width 25 height 21
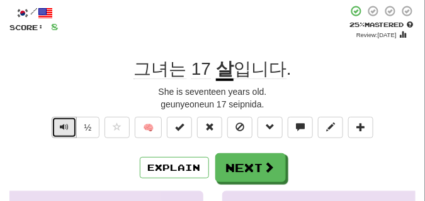
click at [61, 121] on button "Text-to-speech controls" at bounding box center [64, 127] width 25 height 21
click at [61, 123] on span "Text-to-speech controls" at bounding box center [64, 127] width 9 height 9
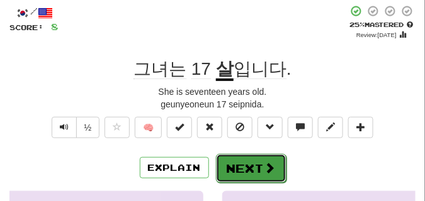
click at [228, 158] on button "Next" at bounding box center [251, 168] width 71 height 29
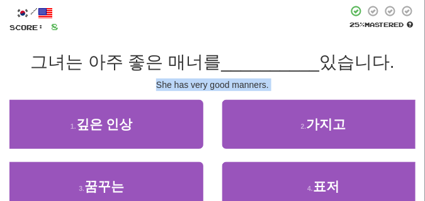
drag, startPoint x: 38, startPoint y: 96, endPoint x: 72, endPoint y: 86, distance: 35.5
click at [72, 86] on div "/ Score: 8 25 % Mastered 그녀는 아주 좋은 매너를 __________ 있습니다. She has very good manne…" at bounding box center [212, 128] width 406 height 247
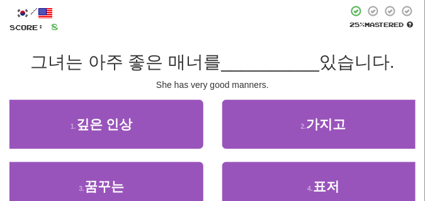
click at [137, 36] on div "/ Score: 8 25 % Mastered 그녀는 아주 좋은 매너를 __________ 있습니다. She has very good manne…" at bounding box center [212, 128] width 406 height 247
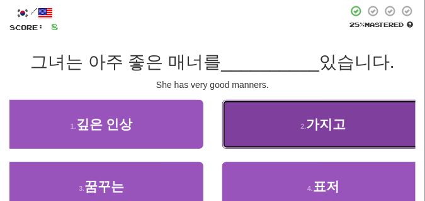
click at [239, 123] on button "2 . 가지고" at bounding box center [323, 124] width 203 height 49
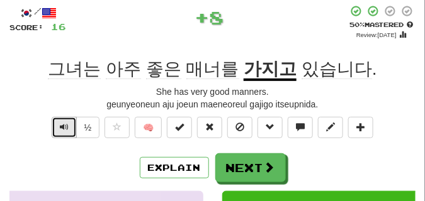
click at [60, 130] on span "Text-to-speech controls" at bounding box center [64, 127] width 9 height 9
click at [63, 126] on span "Text-to-speech controls" at bounding box center [64, 127] width 9 height 9
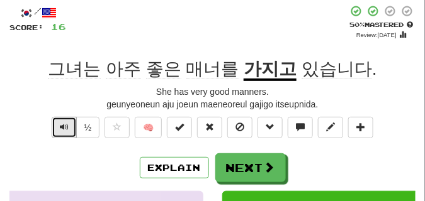
click at [63, 126] on span "Text-to-speech controls" at bounding box center [64, 127] width 9 height 9
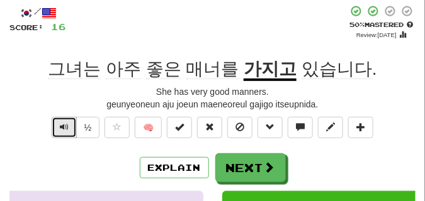
click at [63, 126] on span "Text-to-speech controls" at bounding box center [64, 127] width 9 height 9
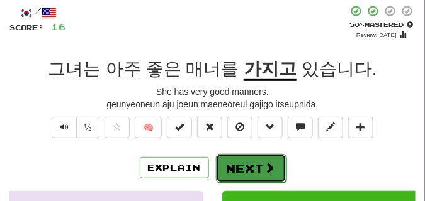
click at [236, 159] on button "Next" at bounding box center [251, 168] width 71 height 29
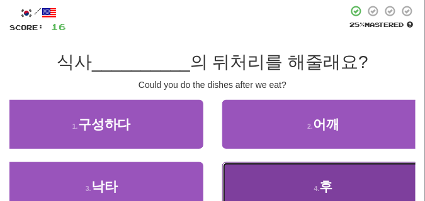
click at [269, 189] on button "4 . 후" at bounding box center [323, 186] width 203 height 49
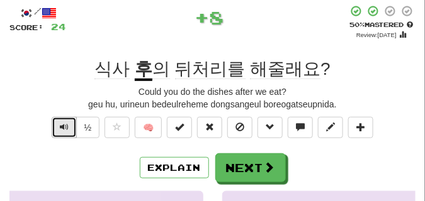
click at [56, 125] on button "Text-to-speech controls" at bounding box center [64, 127] width 25 height 21
click at [61, 125] on span "Text-to-speech controls" at bounding box center [64, 127] width 9 height 9
click at [67, 123] on span "Text-to-speech controls" at bounding box center [64, 127] width 9 height 9
click at [67, 125] on span "Text-to-speech controls" at bounding box center [64, 127] width 9 height 9
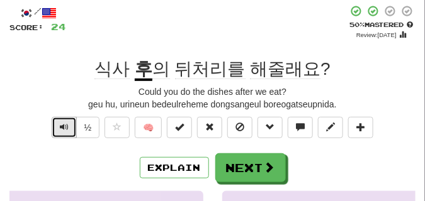
click at [67, 125] on span "Text-to-speech controls" at bounding box center [64, 127] width 9 height 9
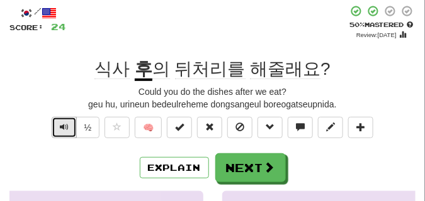
click at [67, 124] on span "Text-to-speech controls" at bounding box center [64, 127] width 9 height 9
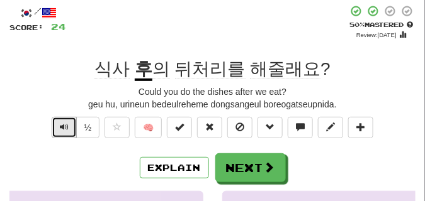
click at [57, 125] on button "Text-to-speech controls" at bounding box center [64, 127] width 25 height 21
click at [62, 124] on span "Text-to-speech controls" at bounding box center [64, 127] width 9 height 9
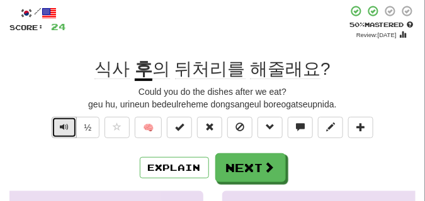
click at [62, 124] on span "Text-to-speech controls" at bounding box center [64, 127] width 9 height 9
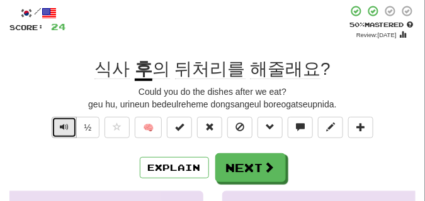
click at [62, 124] on span "Text-to-speech controls" at bounding box center [64, 127] width 9 height 9
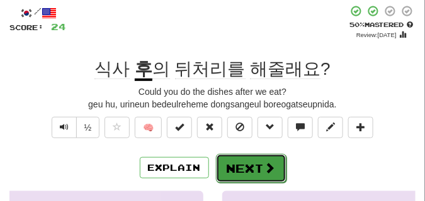
click at [254, 158] on button "Next" at bounding box center [251, 168] width 71 height 29
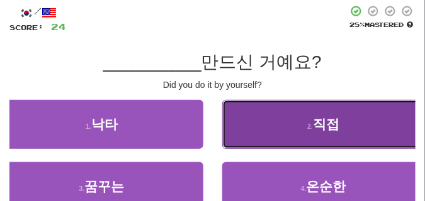
click at [268, 123] on button "2 . 직접" at bounding box center [323, 124] width 203 height 49
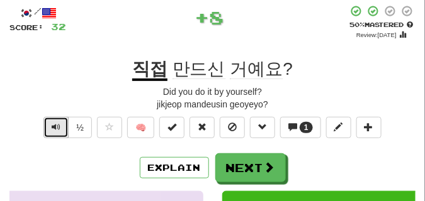
click at [65, 126] on button "Text-to-speech controls" at bounding box center [55, 127] width 25 height 21
click at [60, 125] on button "Text-to-speech controls" at bounding box center [55, 127] width 25 height 21
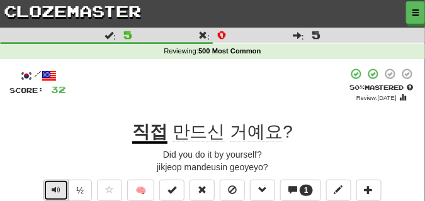
scroll to position [31, 0]
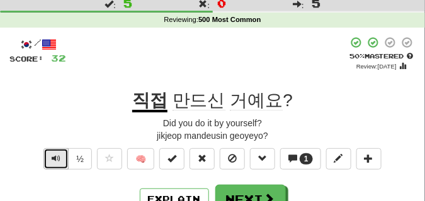
click at [52, 159] on span "Text-to-speech controls" at bounding box center [56, 158] width 9 height 9
click at [55, 153] on button "Text-to-speech controls" at bounding box center [55, 159] width 25 height 21
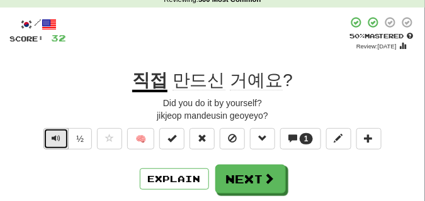
scroll to position [63, 0]
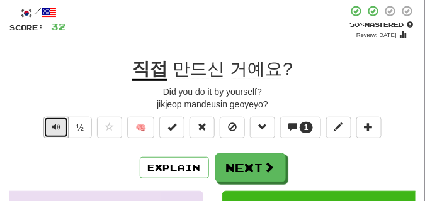
click at [58, 125] on span "Text-to-speech controls" at bounding box center [56, 127] width 9 height 9
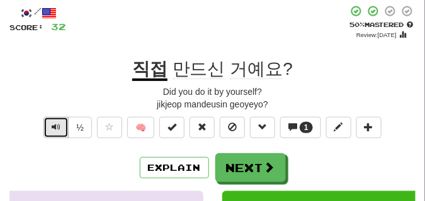
click at [58, 125] on span "Text-to-speech controls" at bounding box center [56, 127] width 9 height 9
click at [62, 122] on button "Text-to-speech controls" at bounding box center [55, 127] width 25 height 21
click at [57, 126] on span "Text-to-speech controls" at bounding box center [56, 127] width 9 height 9
click at [58, 125] on span "Text-to-speech controls" at bounding box center [56, 127] width 9 height 9
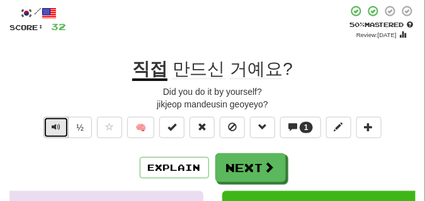
click at [59, 125] on span "Text-to-speech controls" at bounding box center [56, 127] width 9 height 9
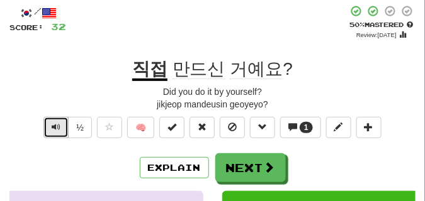
click at [59, 125] on span "Text-to-speech controls" at bounding box center [56, 127] width 9 height 9
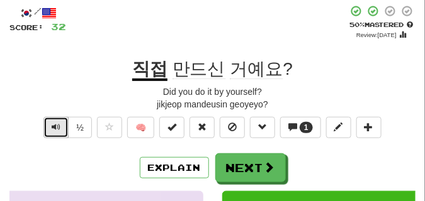
click at [59, 125] on span "Text-to-speech controls" at bounding box center [56, 127] width 9 height 9
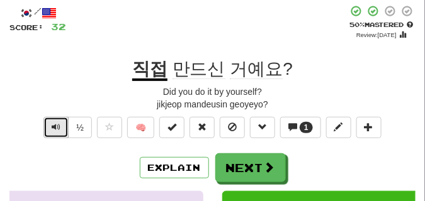
click at [59, 125] on span "Text-to-speech controls" at bounding box center [56, 127] width 9 height 9
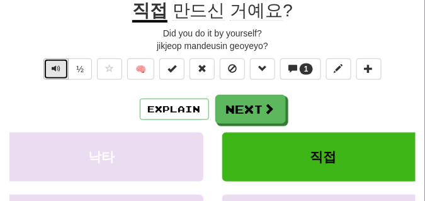
scroll to position [126, 0]
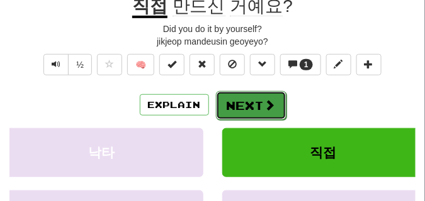
click at [266, 94] on button "Next" at bounding box center [251, 105] width 71 height 29
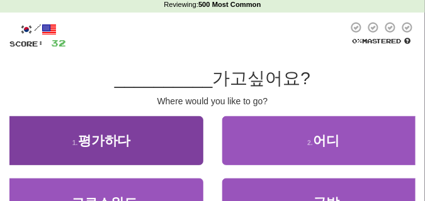
scroll to position [57, 0]
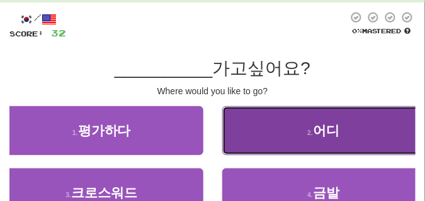
click at [280, 143] on button "2 . 어디" at bounding box center [323, 130] width 203 height 49
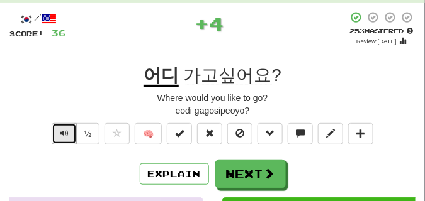
click at [57, 133] on button "Text-to-speech controls" at bounding box center [64, 133] width 25 height 21
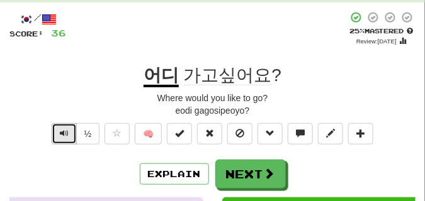
click at [57, 133] on button "Text-to-speech controls" at bounding box center [64, 133] width 25 height 21
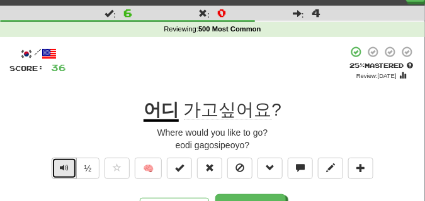
scroll to position [31, 0]
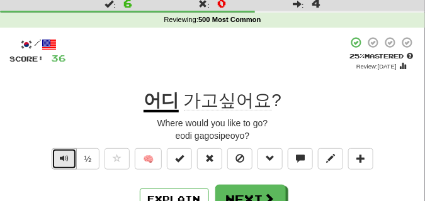
click at [66, 158] on span "Text-to-speech controls" at bounding box center [64, 158] width 9 height 9
click at [66, 157] on span "Text-to-speech controls" at bounding box center [64, 158] width 9 height 9
click at [66, 155] on span "Text-to-speech controls" at bounding box center [64, 158] width 9 height 9
click at [66, 154] on span "Text-to-speech controls" at bounding box center [64, 158] width 9 height 9
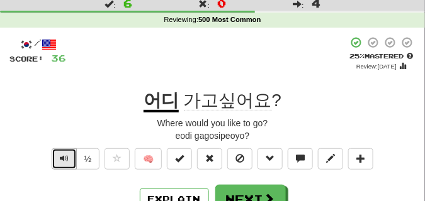
click at [66, 154] on span "Text-to-speech controls" at bounding box center [64, 158] width 9 height 9
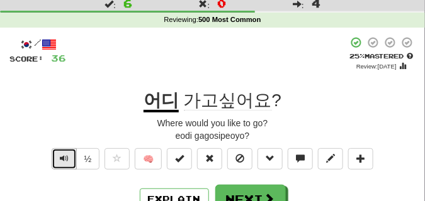
click at [66, 154] on span "Text-to-speech controls" at bounding box center [64, 158] width 9 height 9
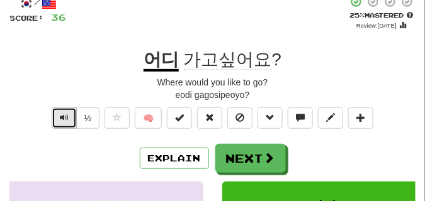
scroll to position [94, 0]
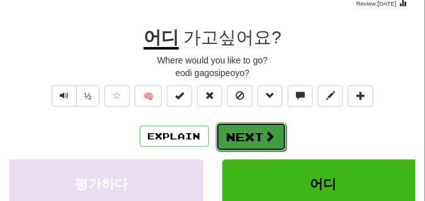
click at [236, 133] on button "Next" at bounding box center [251, 137] width 71 height 29
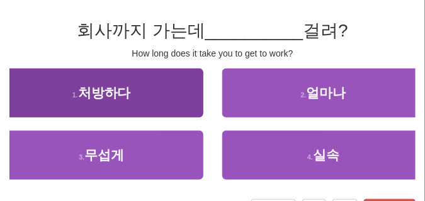
scroll to position [31, 0]
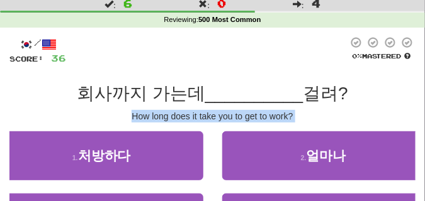
drag, startPoint x: 85, startPoint y: 123, endPoint x: 83, endPoint y: 113, distance: 10.9
click at [83, 113] on div "/ Score: 36 0 % Mastered 회사까지 가는데 __________ 걸려? How long does it take you to g…" at bounding box center [212, 160] width 406 height 247
click at [84, 113] on div "How long does it take you to get to work?" at bounding box center [212, 116] width 406 height 13
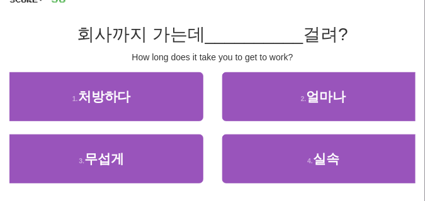
scroll to position [94, 0]
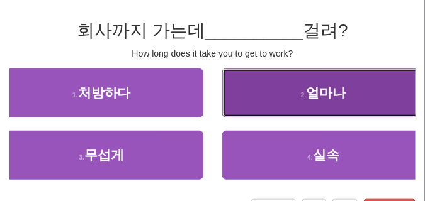
click at [286, 94] on button "2 . 얼마나" at bounding box center [323, 93] width 203 height 49
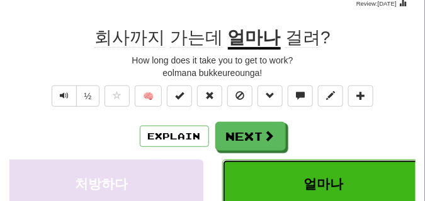
scroll to position [63, 0]
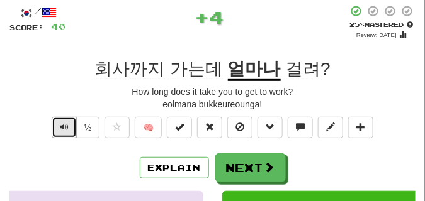
click at [57, 127] on button "Text-to-speech controls" at bounding box center [64, 127] width 25 height 21
click at [57, 125] on button "Text-to-speech controls" at bounding box center [64, 127] width 25 height 21
click at [55, 124] on button "Text-to-speech controls" at bounding box center [64, 127] width 25 height 21
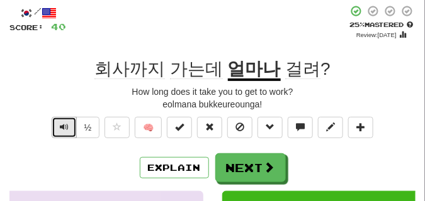
click at [61, 130] on span "Text-to-speech controls" at bounding box center [64, 127] width 9 height 9
click at [61, 129] on span "Text-to-speech controls" at bounding box center [64, 127] width 9 height 9
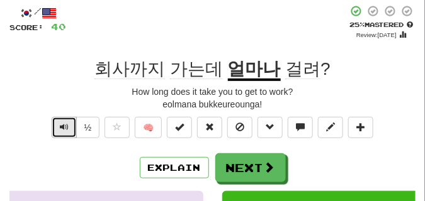
click at [61, 129] on span "Text-to-speech controls" at bounding box center [64, 127] width 9 height 9
click at [61, 128] on span "Text-to-speech controls" at bounding box center [64, 127] width 9 height 9
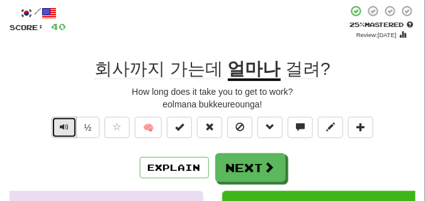
click at [61, 128] on span "Text-to-speech controls" at bounding box center [64, 127] width 9 height 9
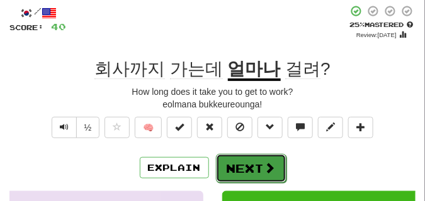
click at [266, 167] on span at bounding box center [269, 167] width 11 height 11
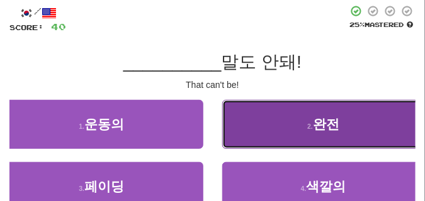
click at [294, 122] on button "2 . 완전" at bounding box center [323, 124] width 203 height 49
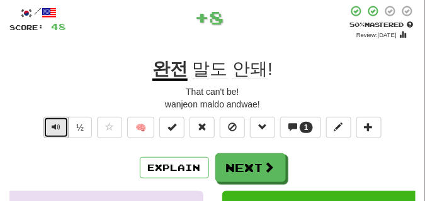
click at [59, 126] on span "Text-to-speech controls" at bounding box center [56, 127] width 9 height 9
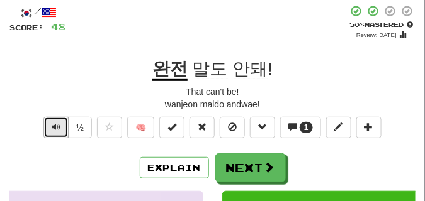
click at [59, 126] on span "Text-to-speech controls" at bounding box center [56, 127] width 9 height 9
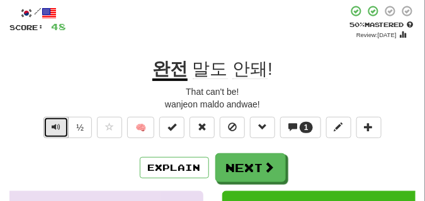
click at [59, 126] on span "Text-to-speech controls" at bounding box center [56, 127] width 9 height 9
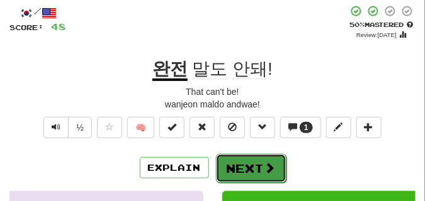
click at [248, 157] on button "Next" at bounding box center [251, 168] width 71 height 29
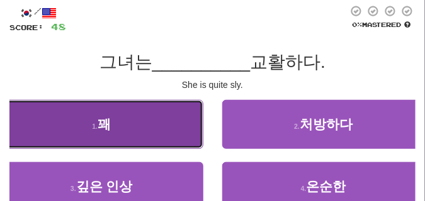
click at [148, 123] on button "1 . 꽤" at bounding box center [101, 124] width 203 height 49
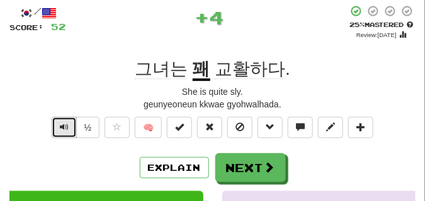
click at [60, 133] on button "Text-to-speech controls" at bounding box center [64, 127] width 25 height 21
click at [63, 132] on span "Text-to-speech controls" at bounding box center [64, 127] width 9 height 9
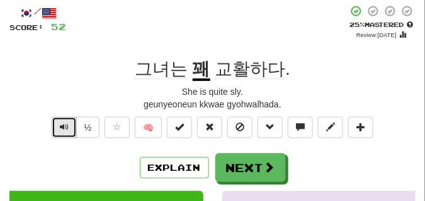
click at [63, 132] on span "Text-to-speech controls" at bounding box center [64, 127] width 9 height 9
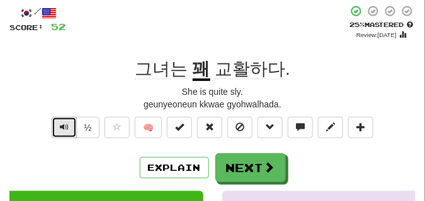
click at [63, 132] on span "Text-to-speech controls" at bounding box center [64, 127] width 9 height 9
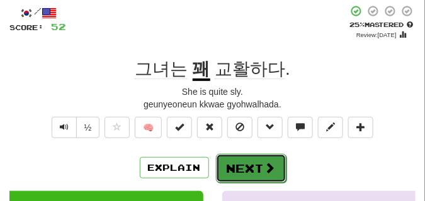
click at [248, 160] on button "Next" at bounding box center [251, 168] width 71 height 29
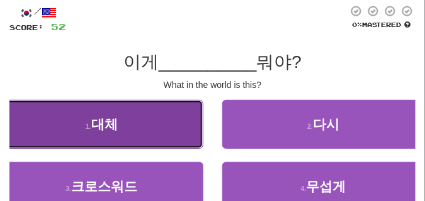
click at [128, 109] on button "1 . 대체" at bounding box center [101, 124] width 203 height 49
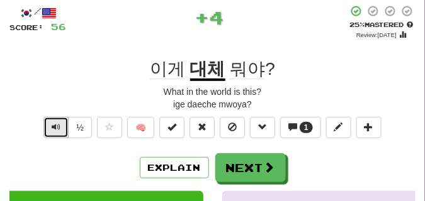
click at [52, 125] on span "Text-to-speech controls" at bounding box center [56, 127] width 9 height 9
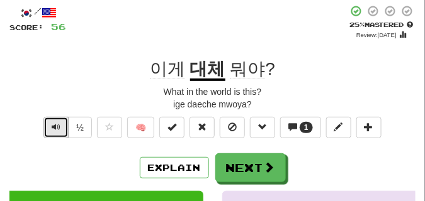
click at [52, 125] on span "Text-to-speech controls" at bounding box center [56, 127] width 9 height 9
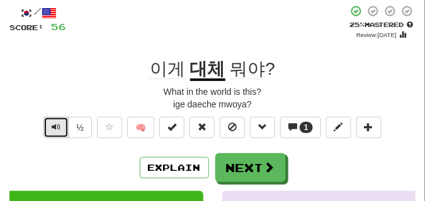
click at [52, 125] on span "Text-to-speech controls" at bounding box center [56, 127] width 9 height 9
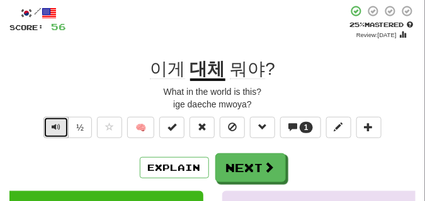
click at [52, 125] on span "Text-to-speech controls" at bounding box center [56, 127] width 9 height 9
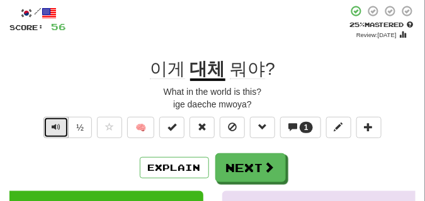
click at [52, 125] on span "Text-to-speech controls" at bounding box center [56, 127] width 9 height 9
click at [53, 126] on span "Text-to-speech controls" at bounding box center [56, 127] width 9 height 9
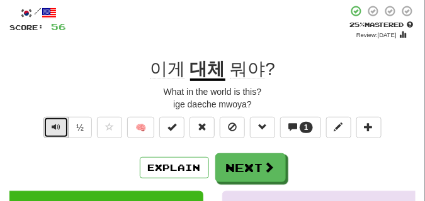
click at [54, 126] on span "Text-to-speech controls" at bounding box center [56, 127] width 9 height 9
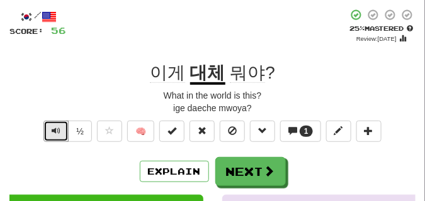
scroll to position [94, 0]
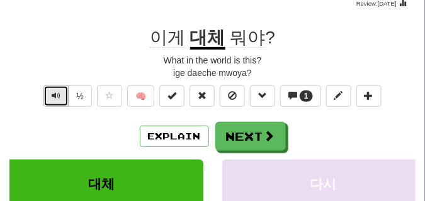
click at [52, 99] on span "Text-to-speech controls" at bounding box center [56, 95] width 9 height 9
click at [54, 95] on span "Text-to-speech controls" at bounding box center [56, 95] width 9 height 9
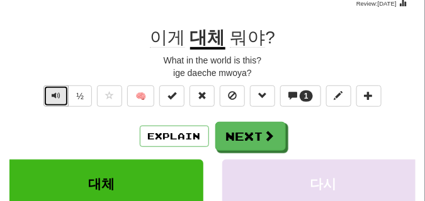
click at [54, 95] on span "Text-to-speech controls" at bounding box center [56, 95] width 9 height 9
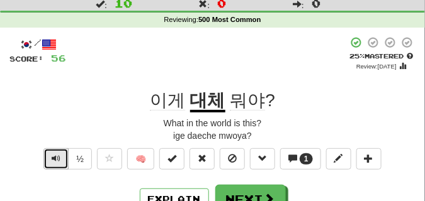
scroll to position [31, 0]
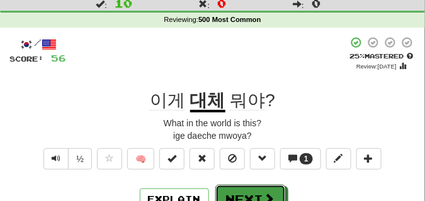
click at [281, 191] on button "Next" at bounding box center [250, 199] width 71 height 29
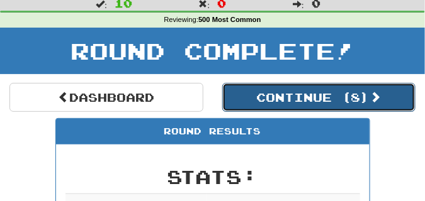
click at [280, 106] on button "Continue ( 8 )" at bounding box center [319, 97] width 194 height 29
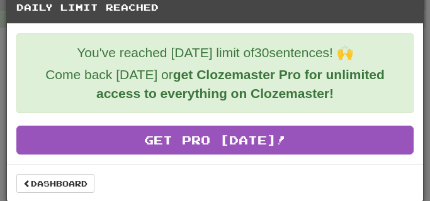
scroll to position [23, 0]
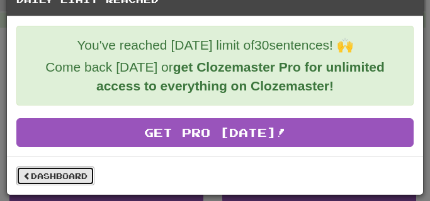
click at [42, 178] on link "Dashboard" at bounding box center [55, 176] width 78 height 19
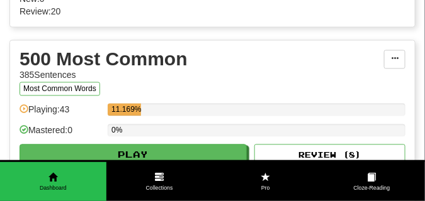
scroll to position [441, 0]
